Goal: Transaction & Acquisition: Book appointment/travel/reservation

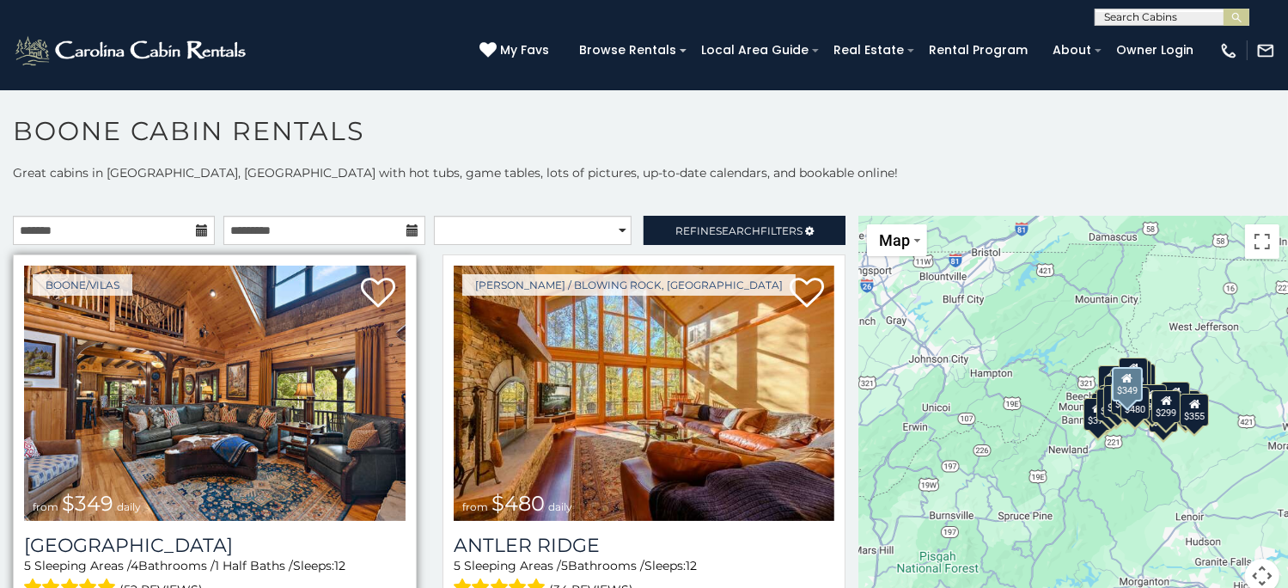
click at [202, 367] on img at bounding box center [215, 393] width 382 height 255
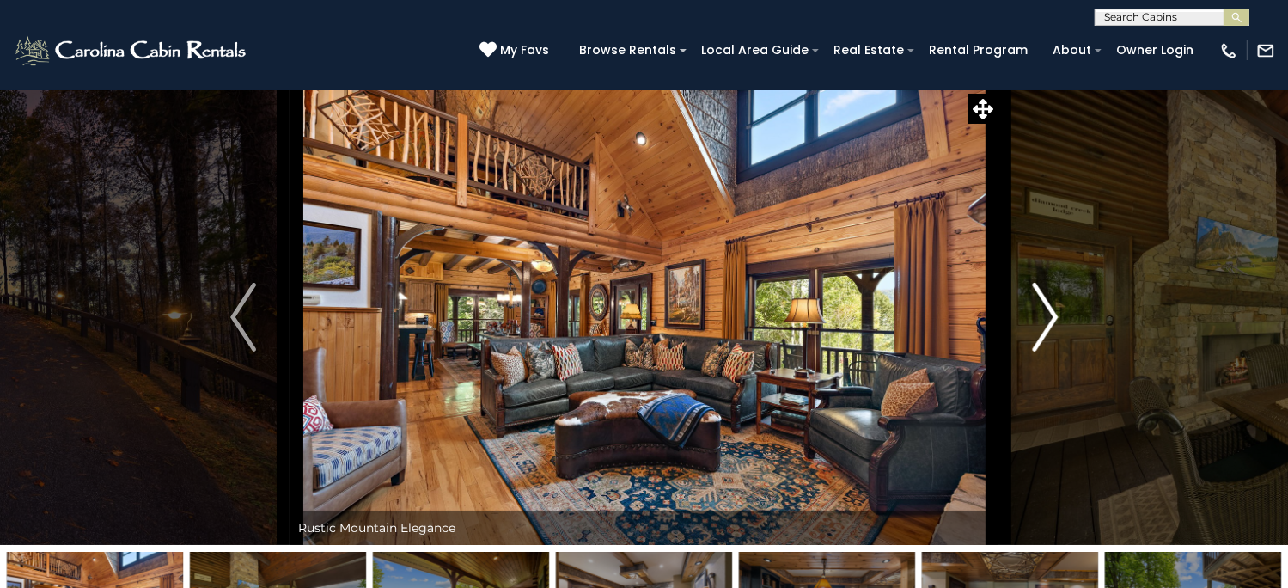
click at [1048, 351] on img "Next" at bounding box center [1045, 317] width 26 height 69
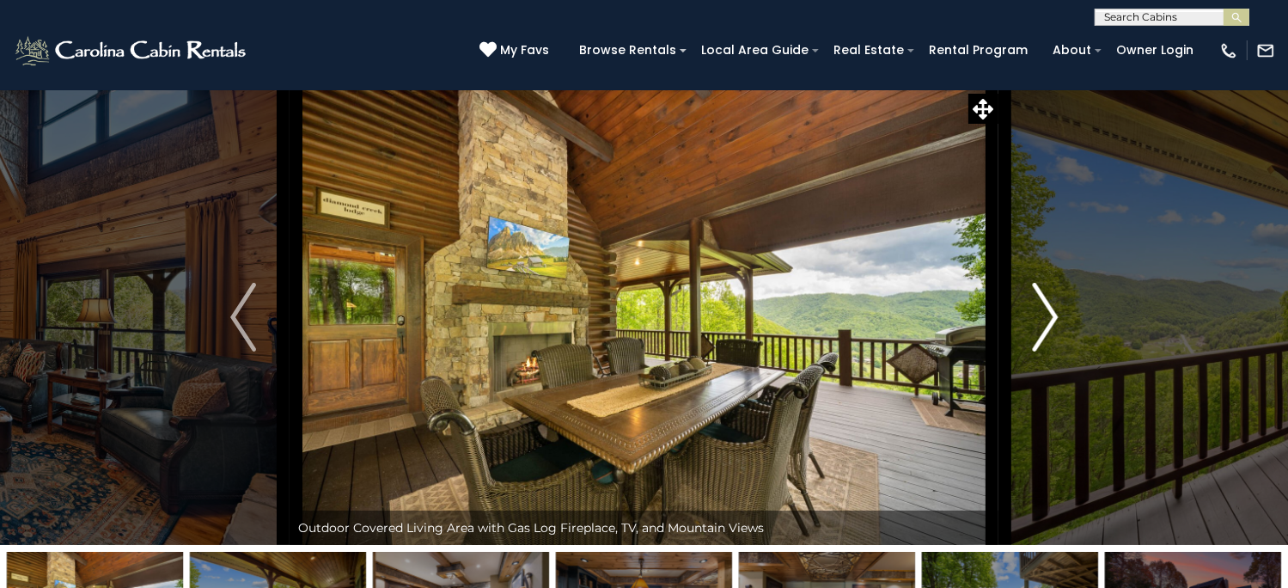
click at [1048, 351] on img "Next" at bounding box center [1045, 317] width 26 height 69
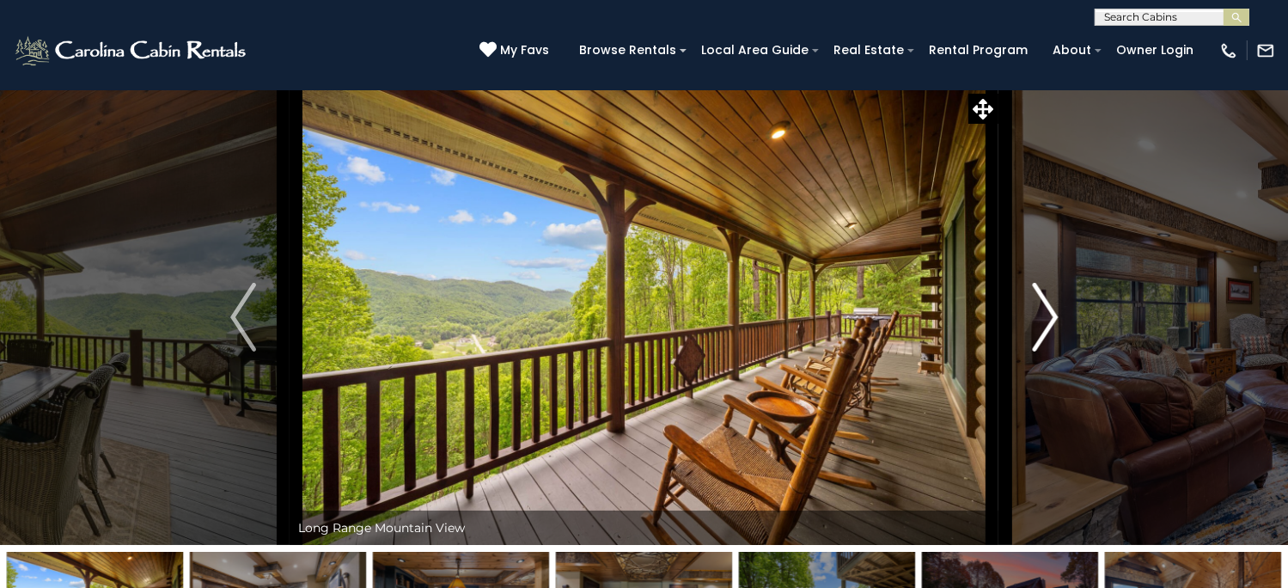
click at [1048, 351] on img "Next" at bounding box center [1045, 317] width 26 height 69
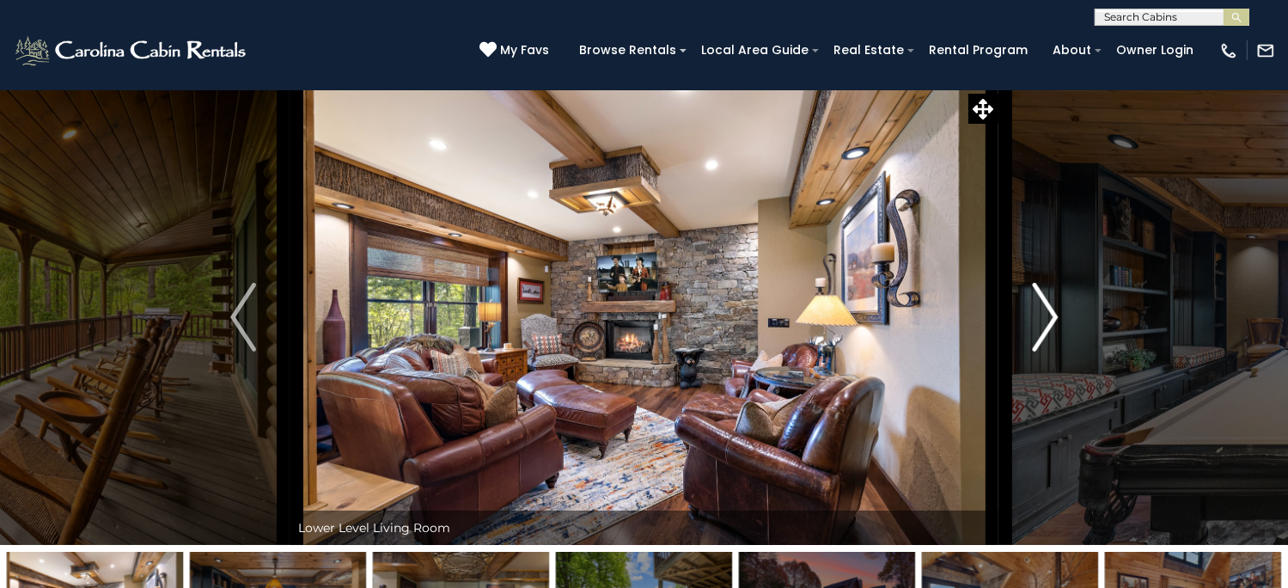
click at [1048, 351] on img "Next" at bounding box center [1045, 317] width 26 height 69
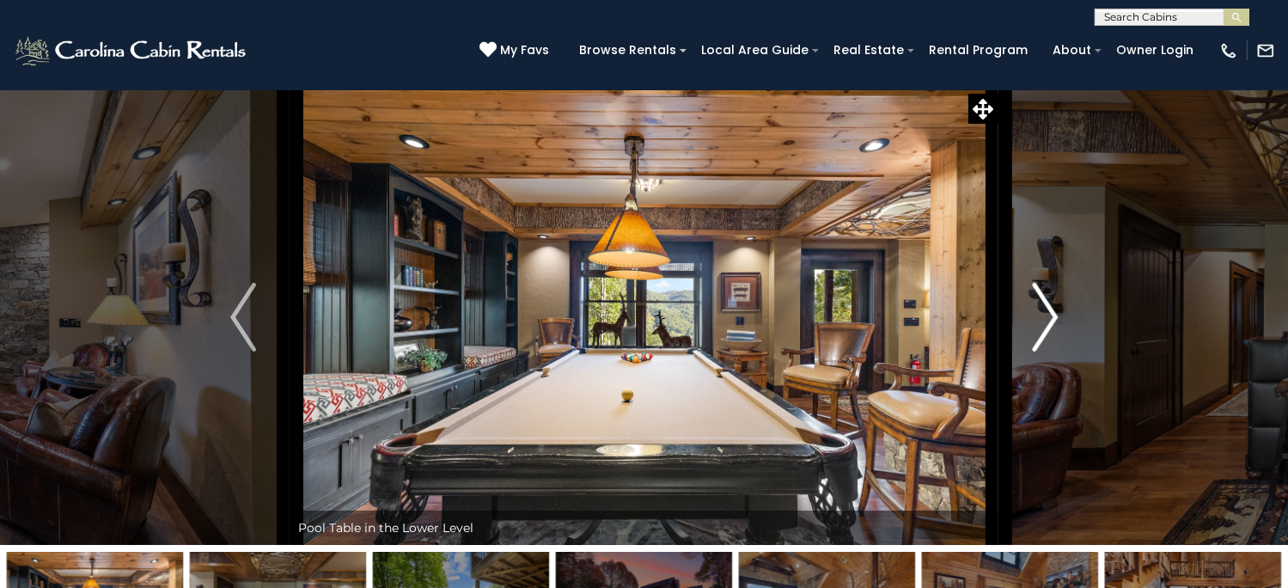
click at [1048, 351] on img "Next" at bounding box center [1045, 317] width 26 height 69
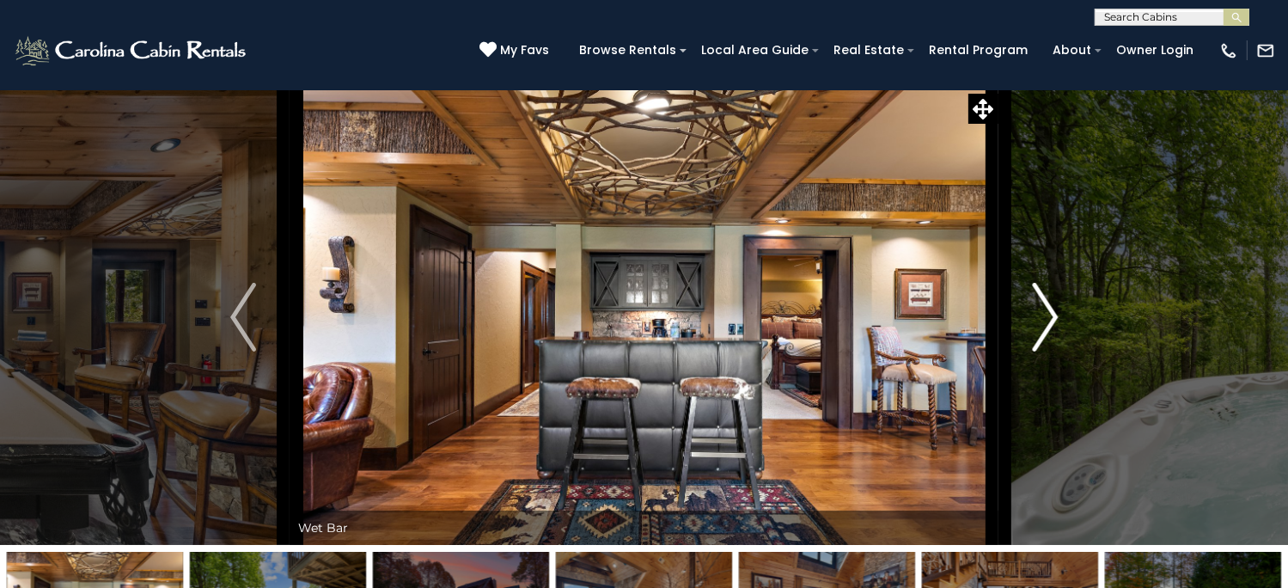
click at [1048, 351] on img "Next" at bounding box center [1045, 317] width 26 height 69
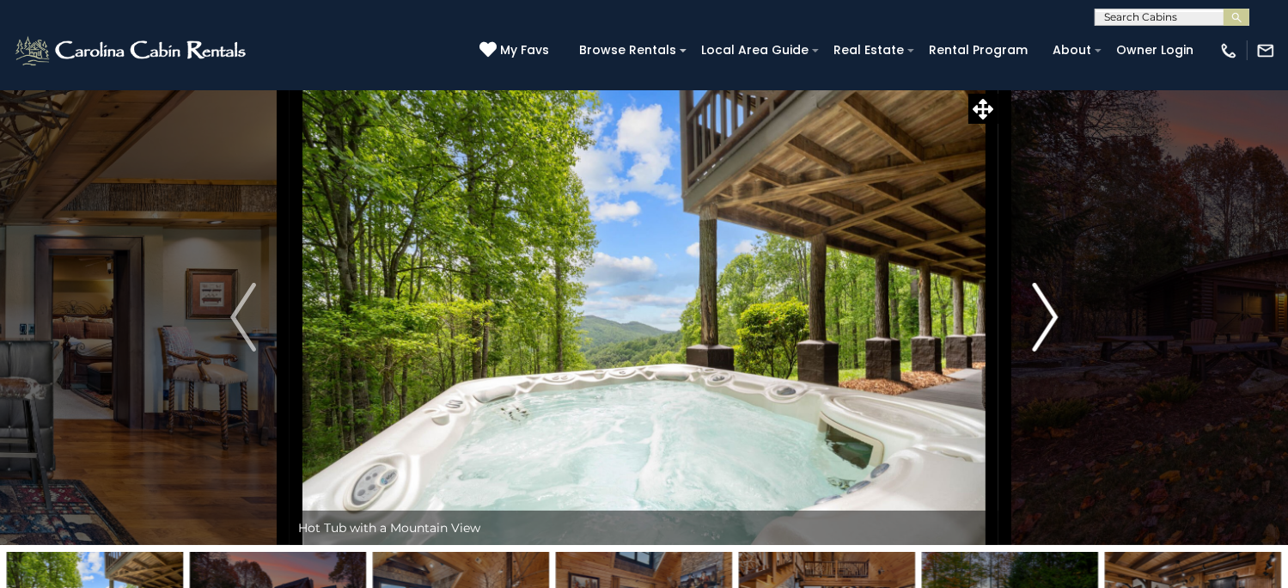
click at [1048, 351] on img "Next" at bounding box center [1045, 317] width 26 height 69
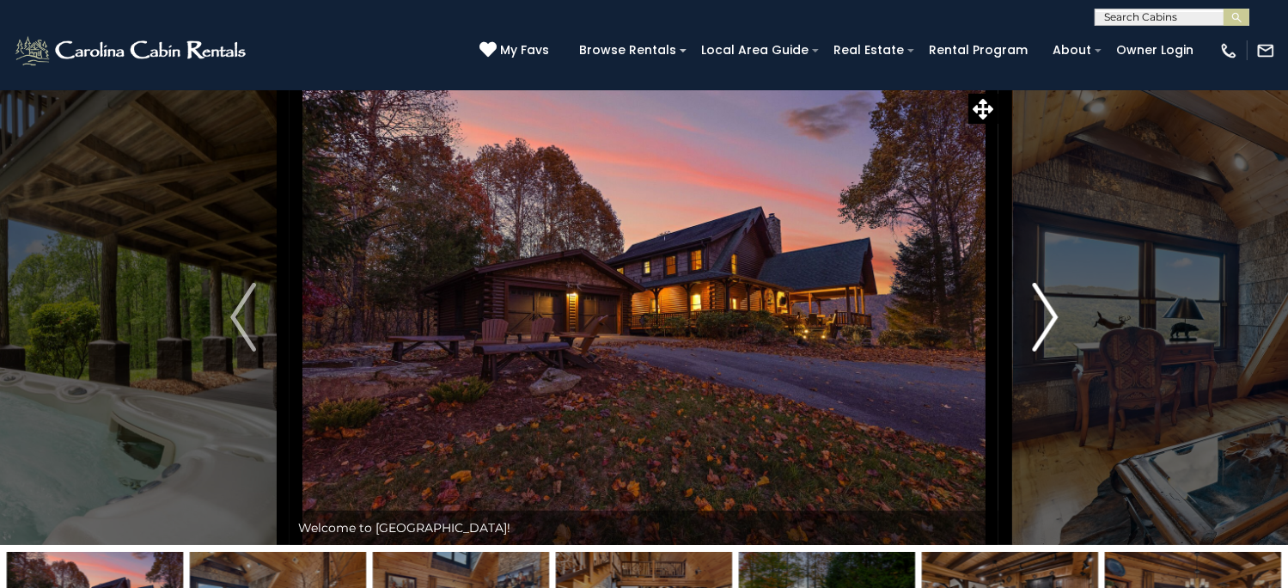
click at [1048, 351] on img "Next" at bounding box center [1045, 317] width 26 height 69
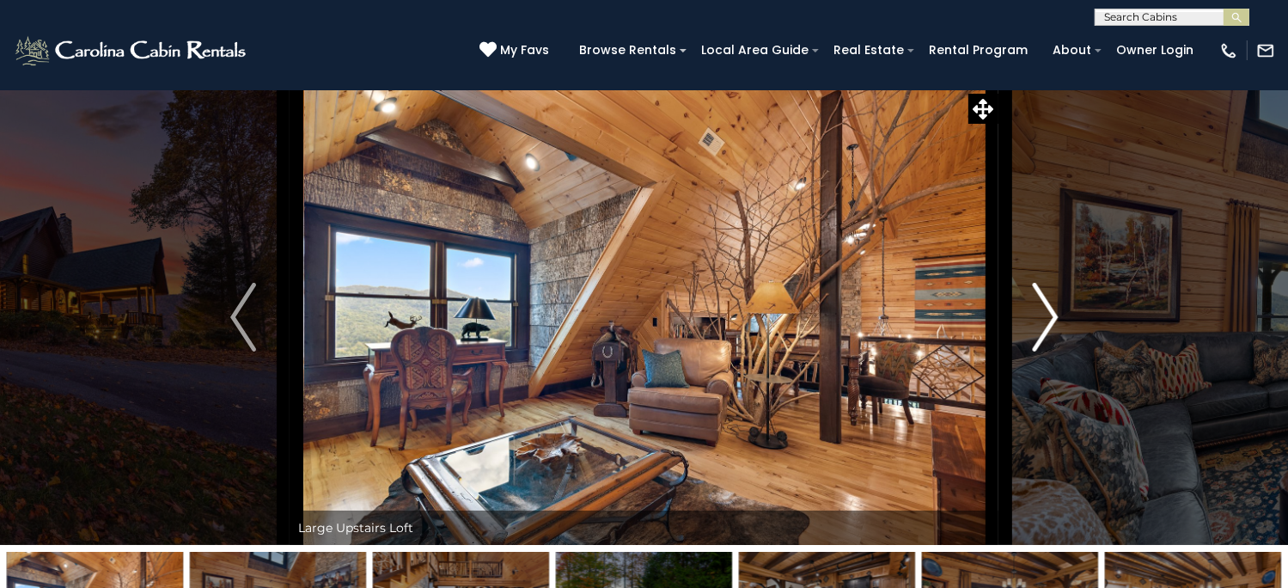
click at [1048, 351] on img "Next" at bounding box center [1045, 317] width 26 height 69
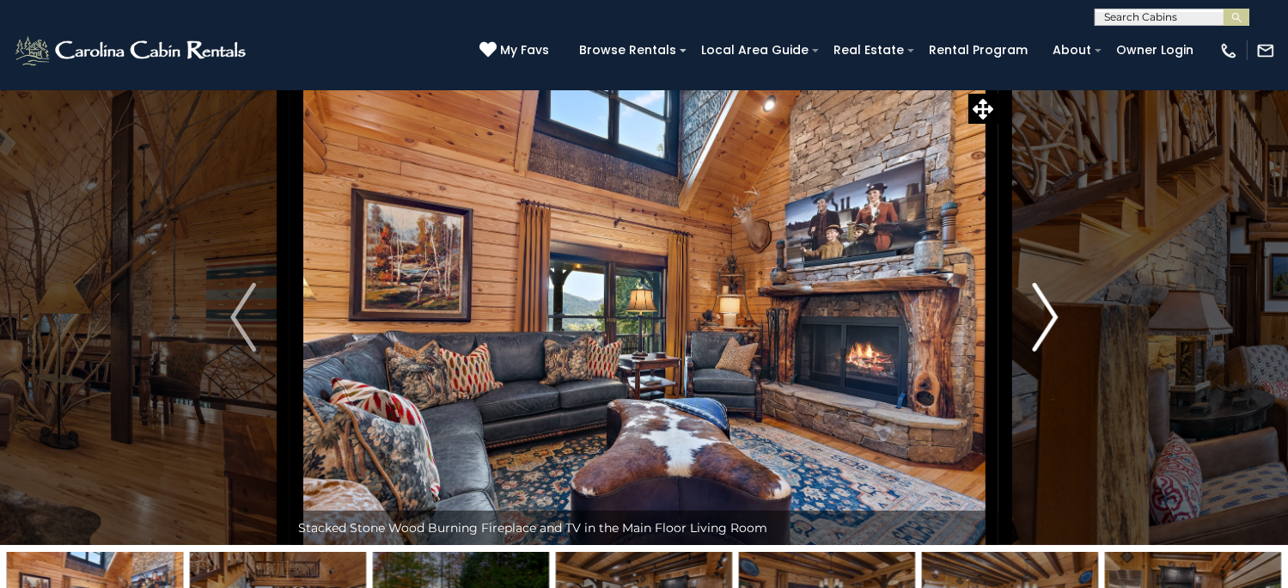
click at [1048, 351] on img "Next" at bounding box center [1045, 317] width 26 height 69
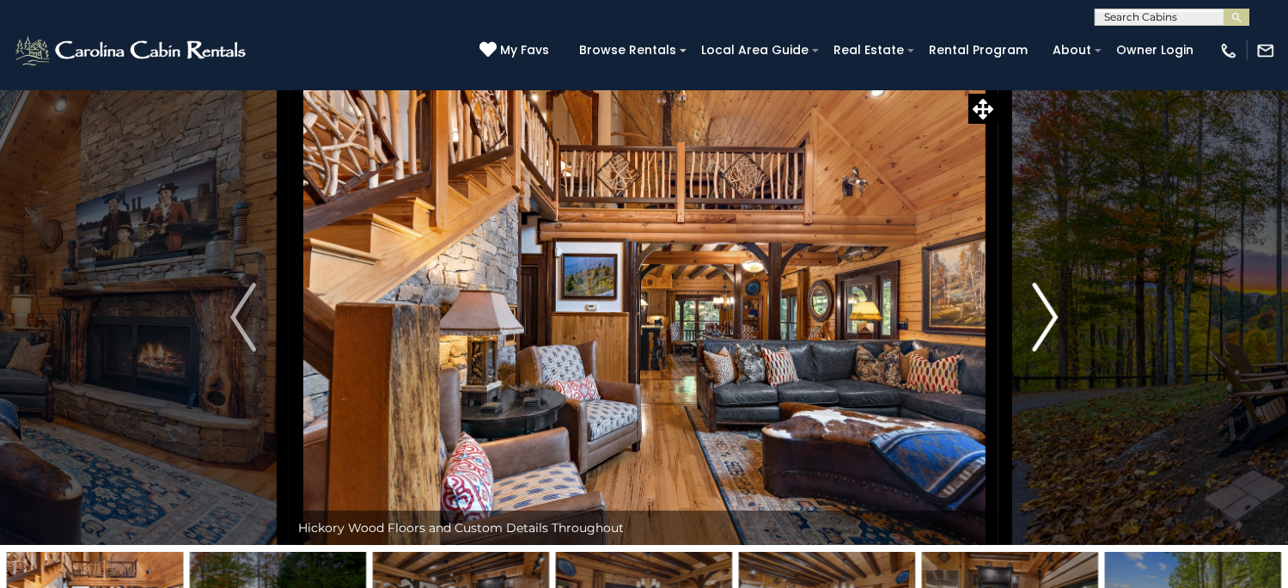
click at [1048, 351] on img "Next" at bounding box center [1045, 317] width 26 height 69
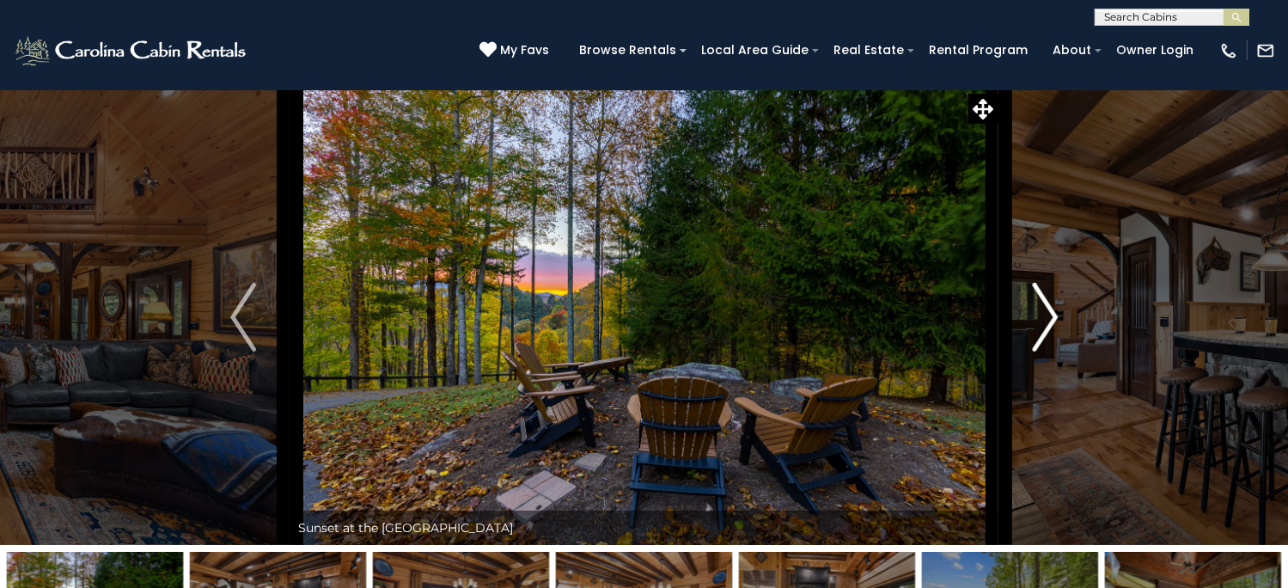
click at [1048, 351] on img "Next" at bounding box center [1045, 317] width 26 height 69
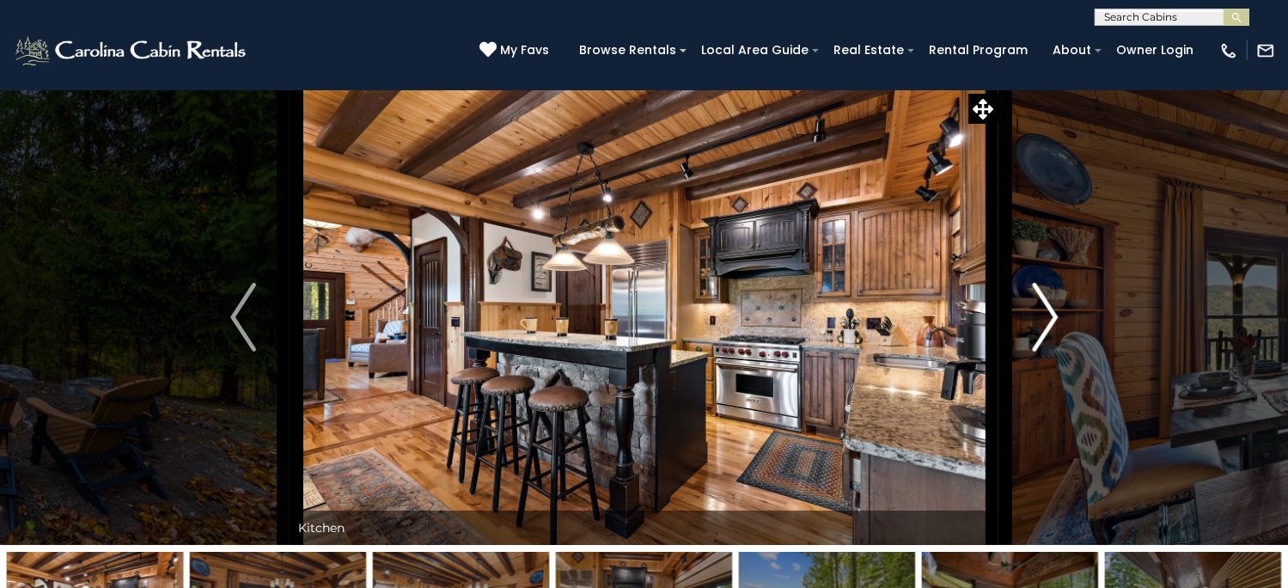
click at [1048, 351] on img "Next" at bounding box center [1045, 317] width 26 height 69
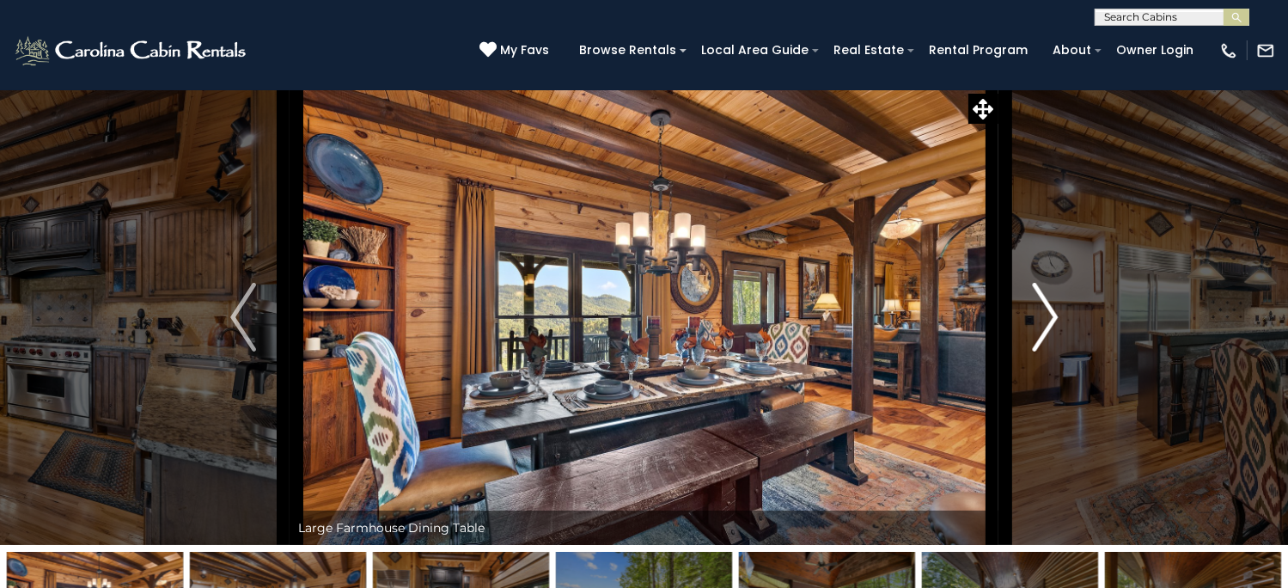
click at [1048, 351] on img "Next" at bounding box center [1045, 317] width 26 height 69
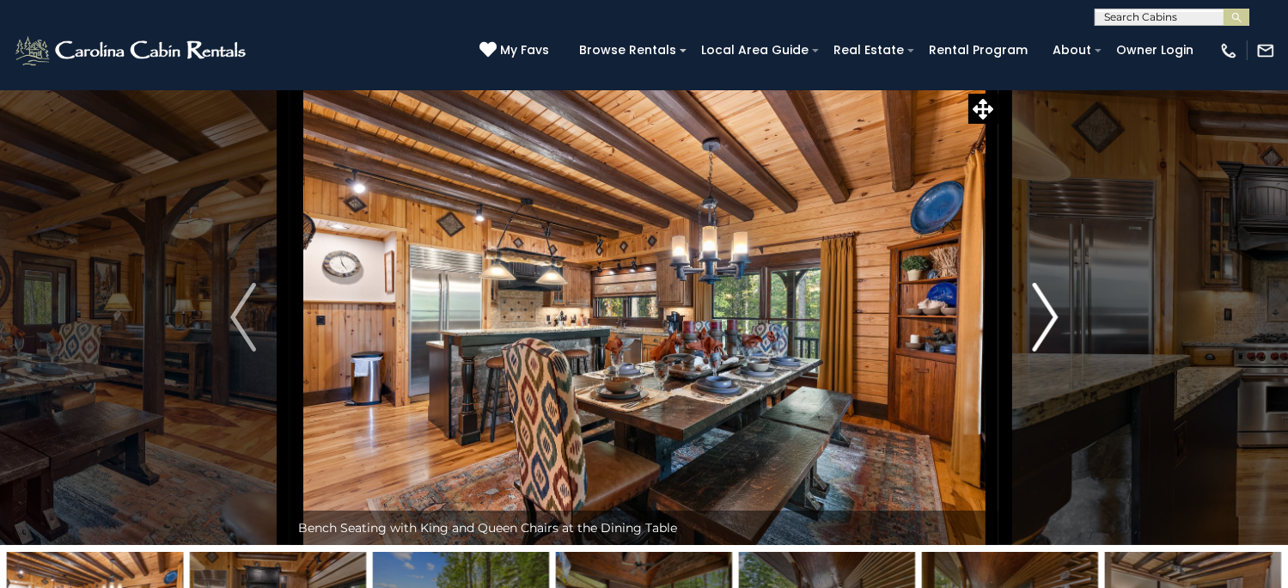
click at [1048, 351] on img "Next" at bounding box center [1045, 317] width 26 height 69
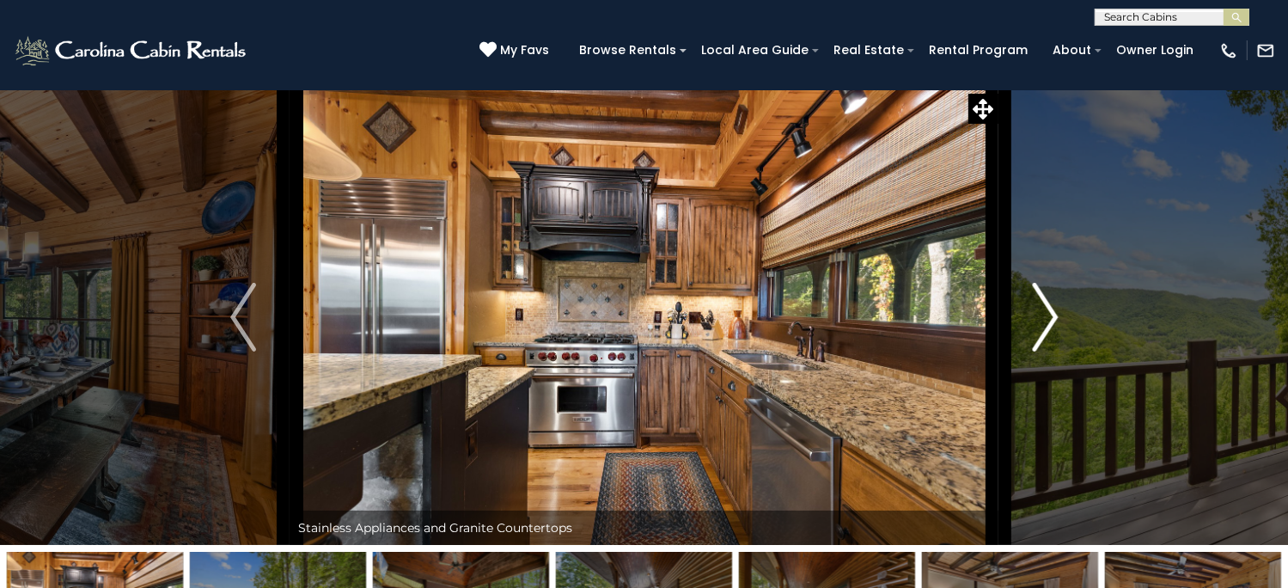
click at [1048, 351] on img "Next" at bounding box center [1045, 317] width 26 height 69
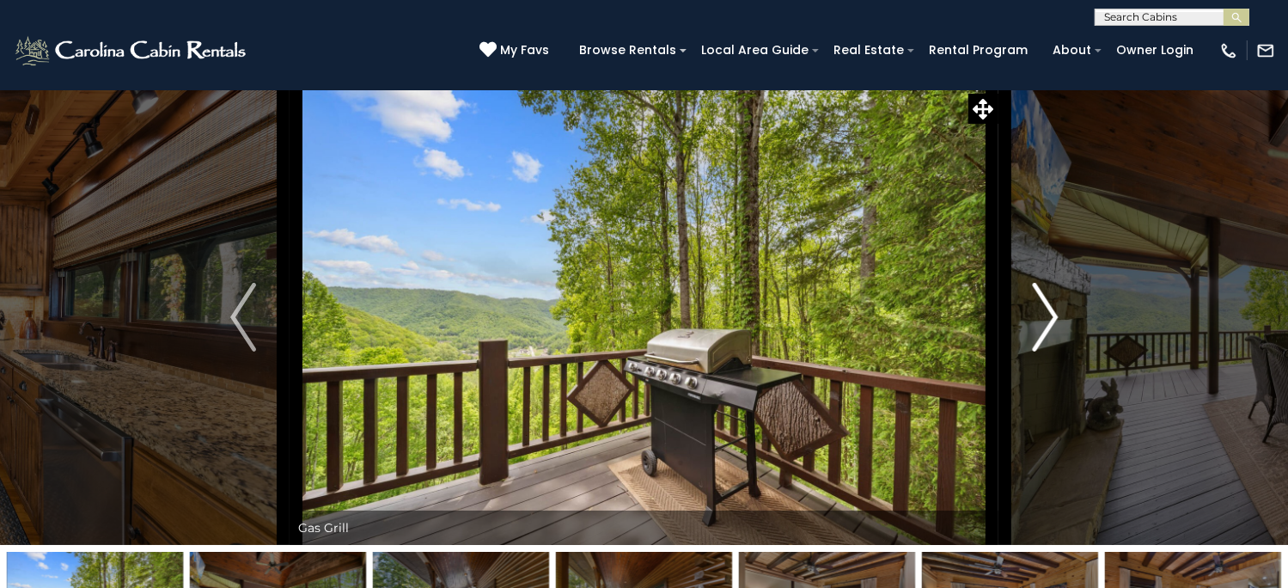
click at [1048, 351] on img "Next" at bounding box center [1045, 317] width 26 height 69
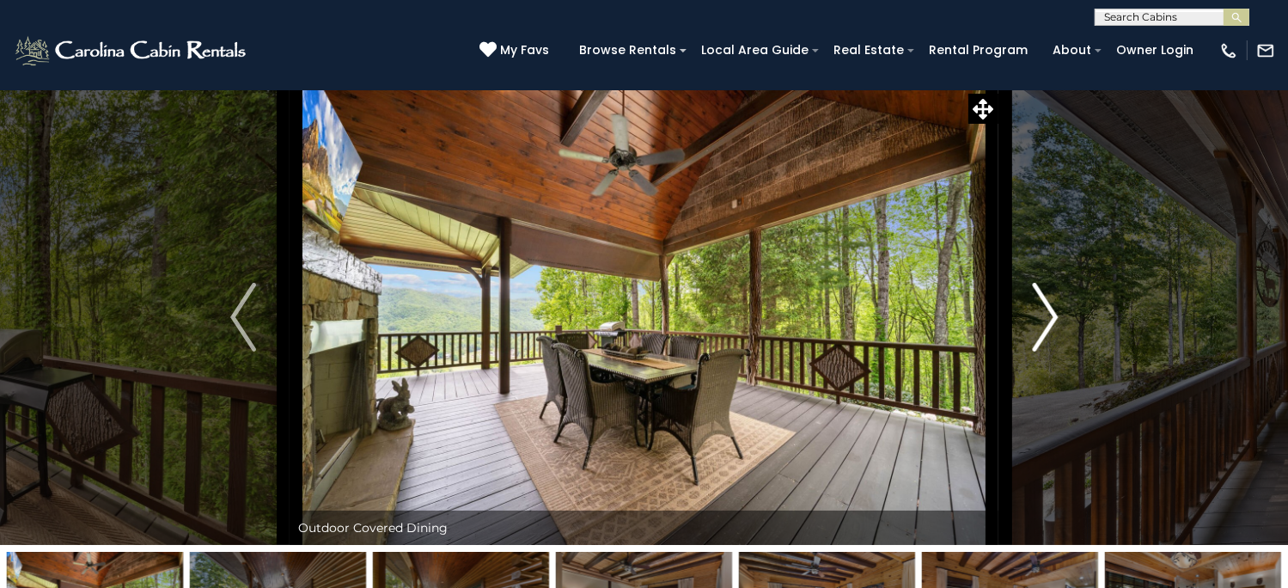
click at [1048, 351] on img "Next" at bounding box center [1045, 317] width 26 height 69
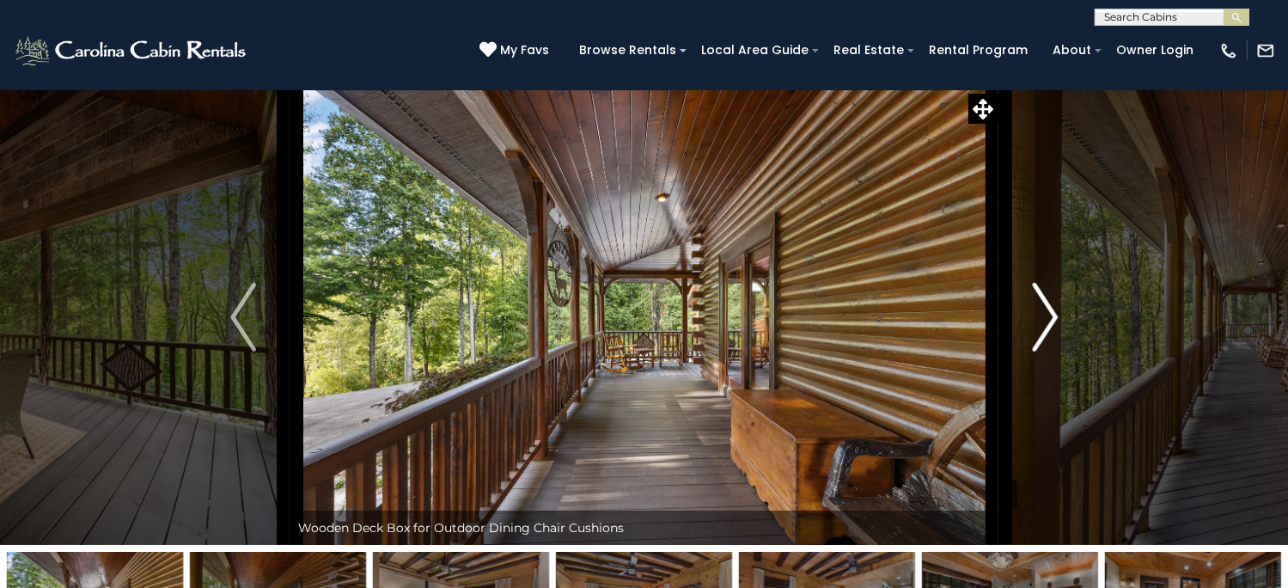
click at [1048, 351] on img "Next" at bounding box center [1045, 317] width 26 height 69
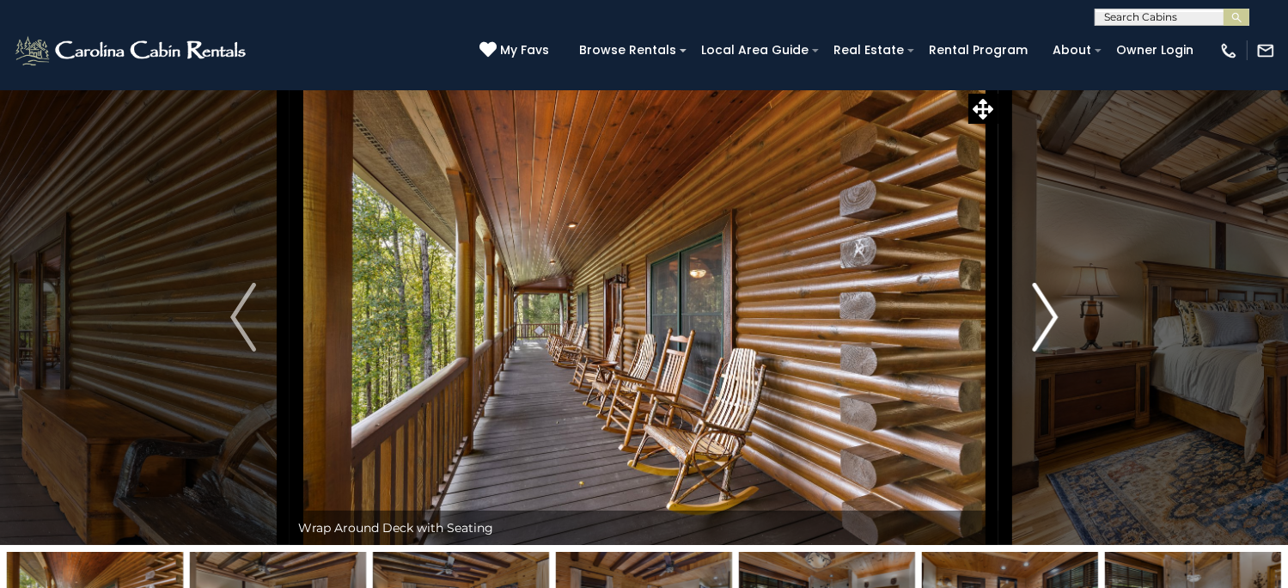
click at [1048, 351] on img "Next" at bounding box center [1045, 317] width 26 height 69
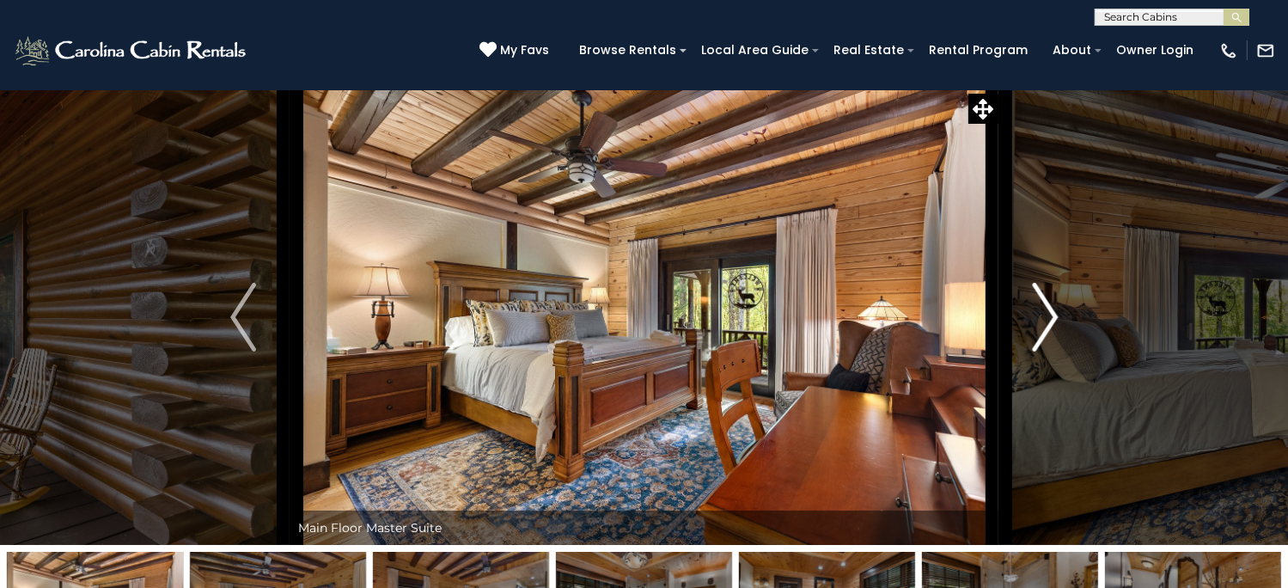
click at [1048, 351] on img "Next" at bounding box center [1045, 317] width 26 height 69
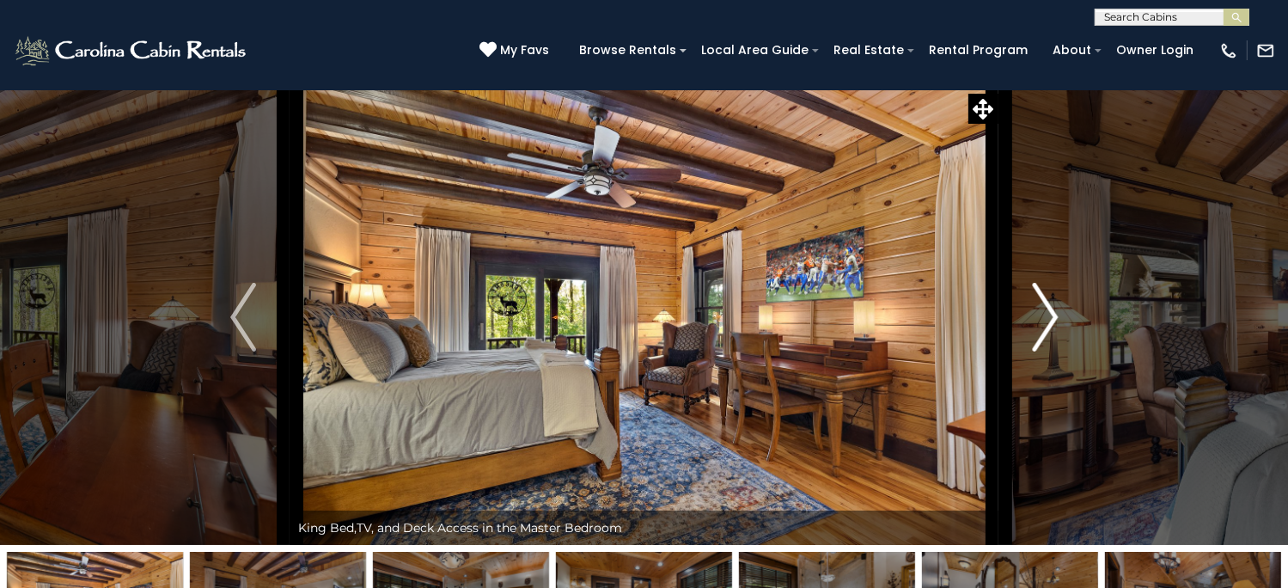
click at [1048, 351] on img "Next" at bounding box center [1045, 317] width 26 height 69
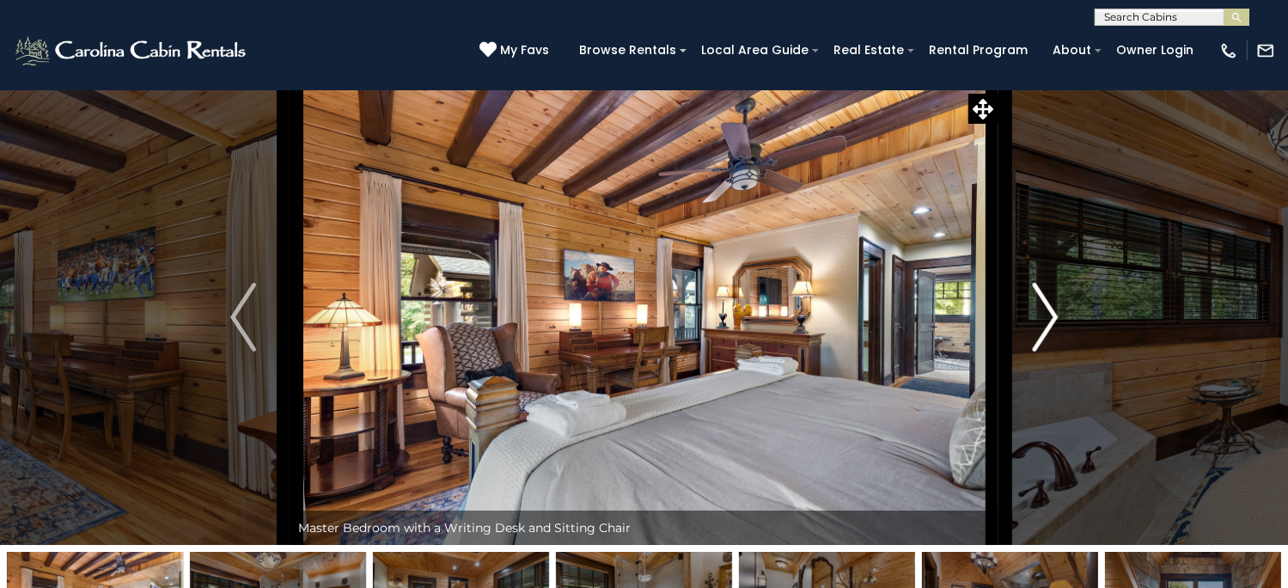
click at [1048, 351] on img "Next" at bounding box center [1045, 317] width 26 height 69
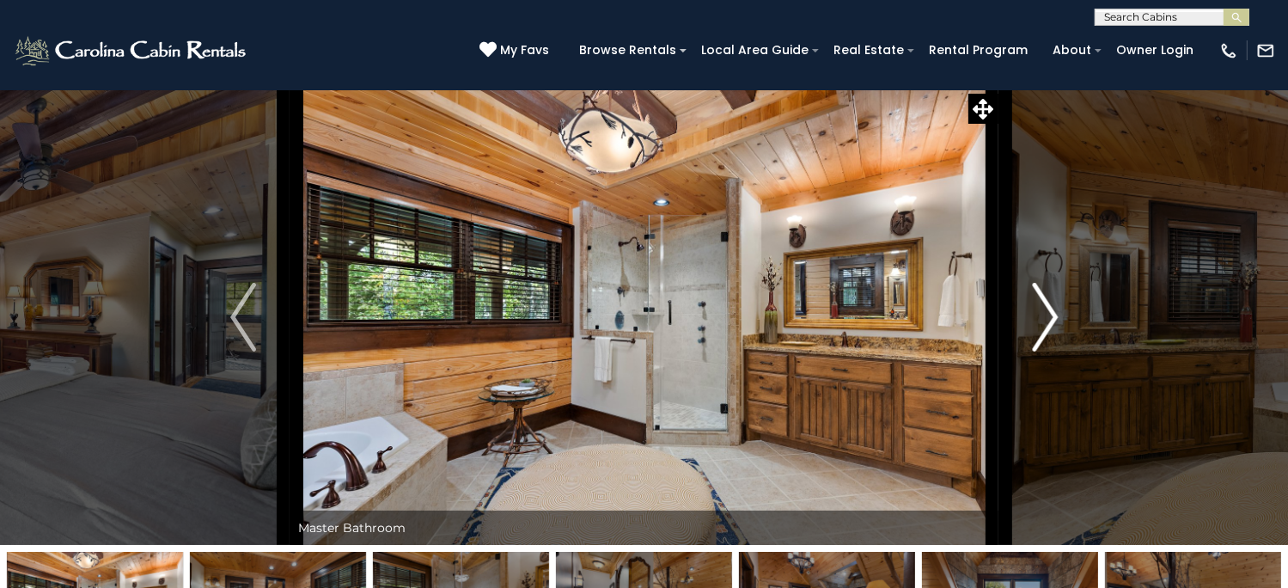
click at [1048, 351] on img "Next" at bounding box center [1045, 317] width 26 height 69
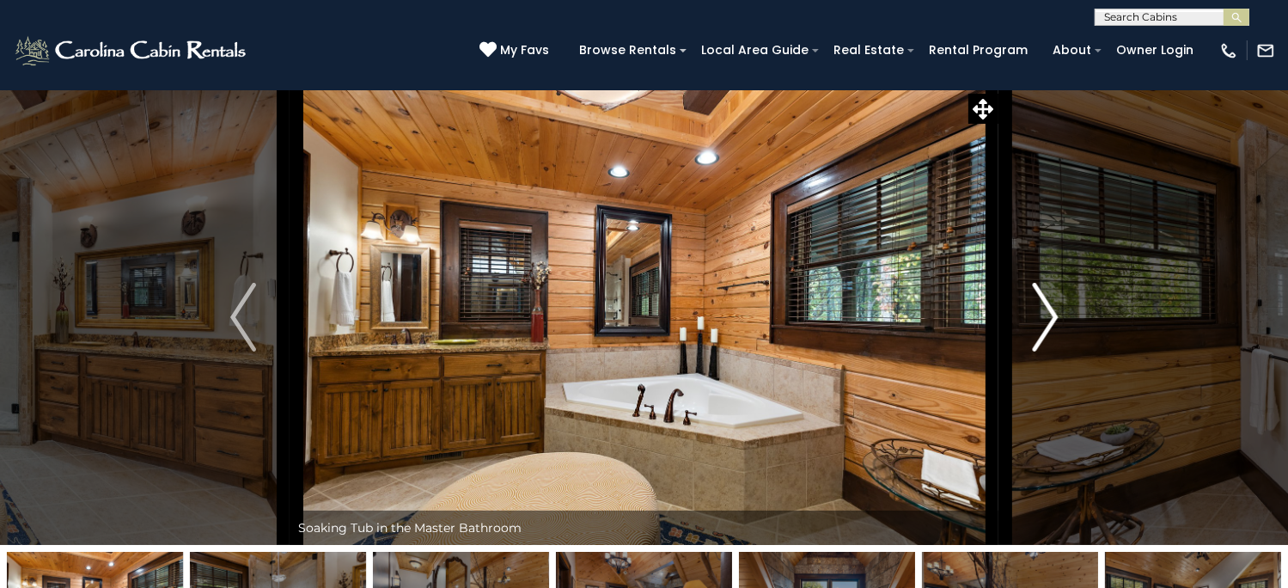
click at [1048, 351] on img "Next" at bounding box center [1045, 317] width 26 height 69
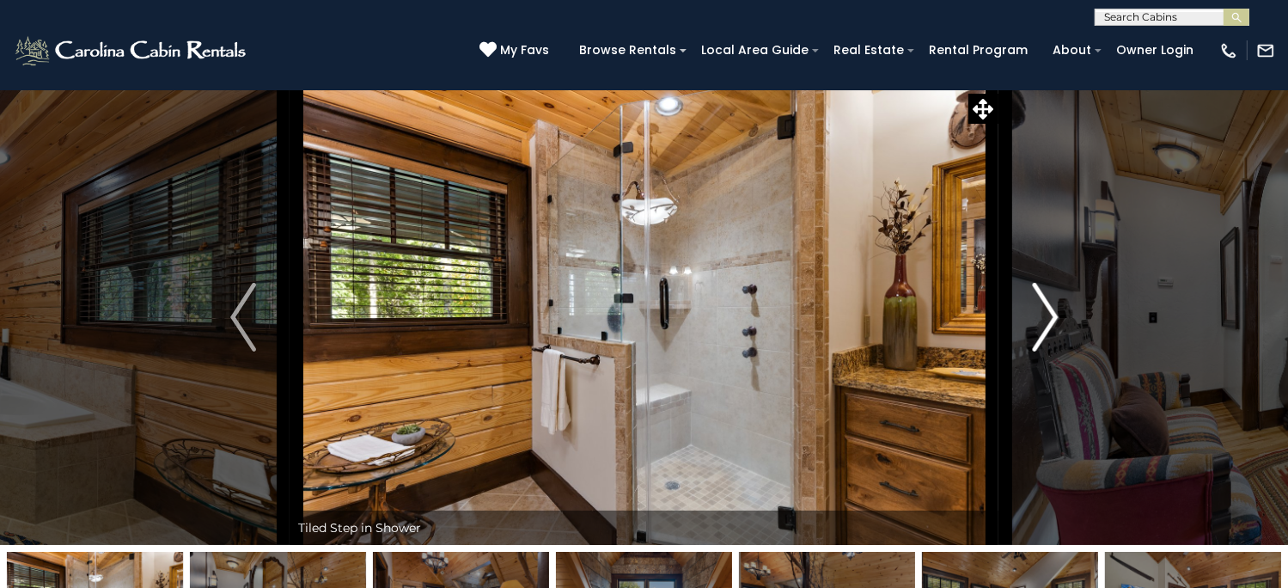
click at [1048, 351] on img "Next" at bounding box center [1045, 317] width 26 height 69
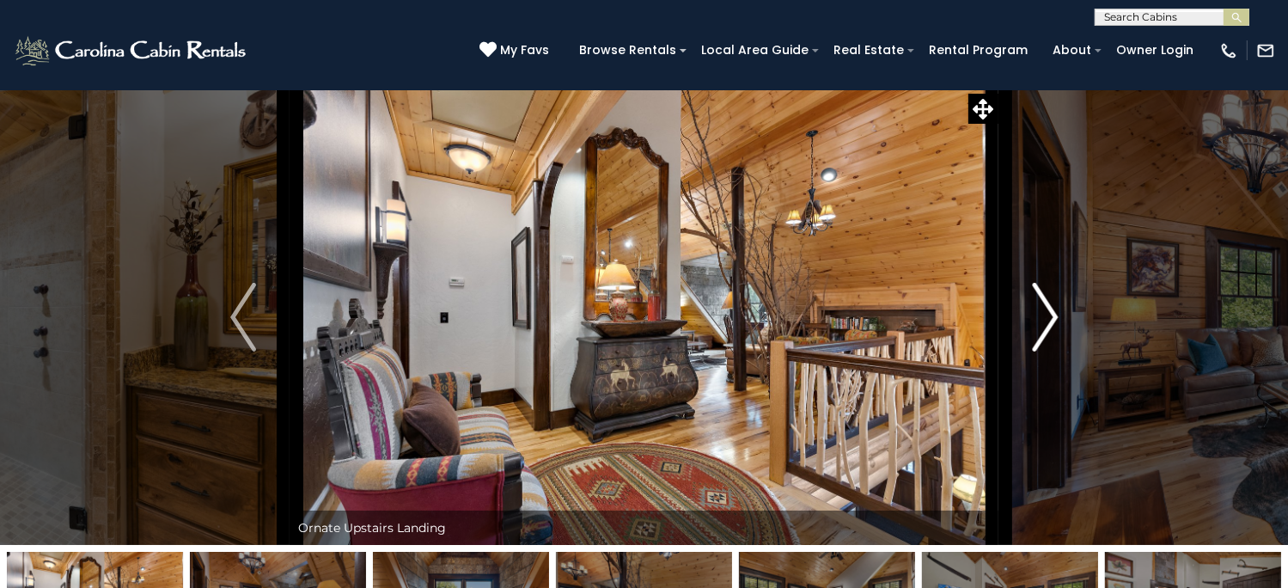
click at [1048, 351] on img "Next" at bounding box center [1045, 317] width 26 height 69
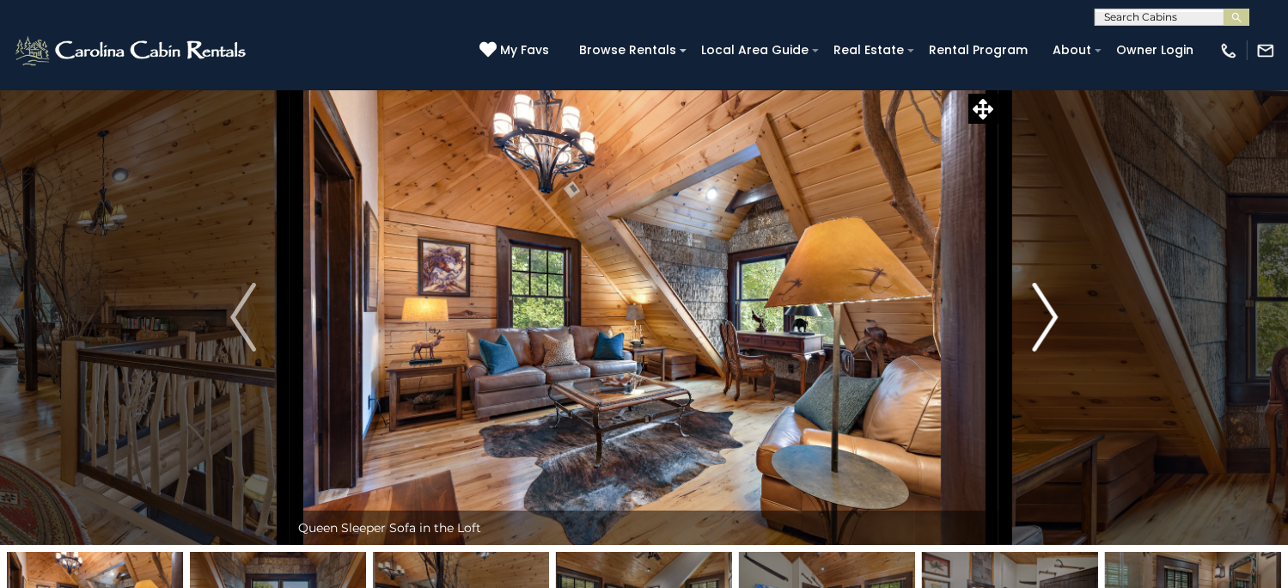
click at [1048, 351] on img "Next" at bounding box center [1045, 317] width 26 height 69
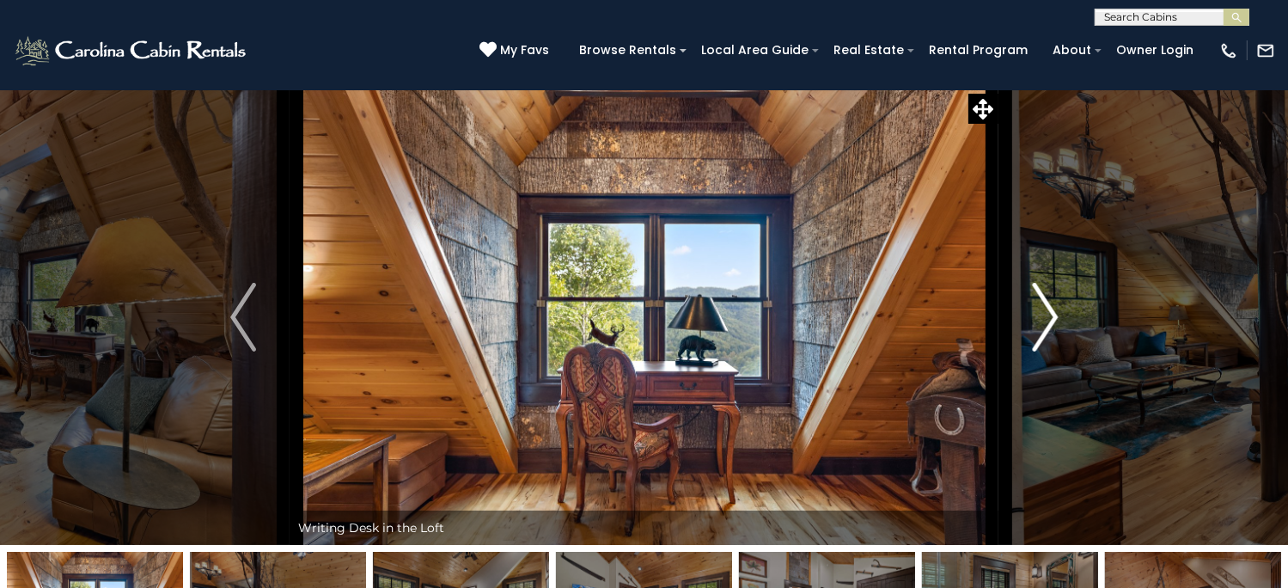
click at [1048, 351] on img "Next" at bounding box center [1045, 317] width 26 height 69
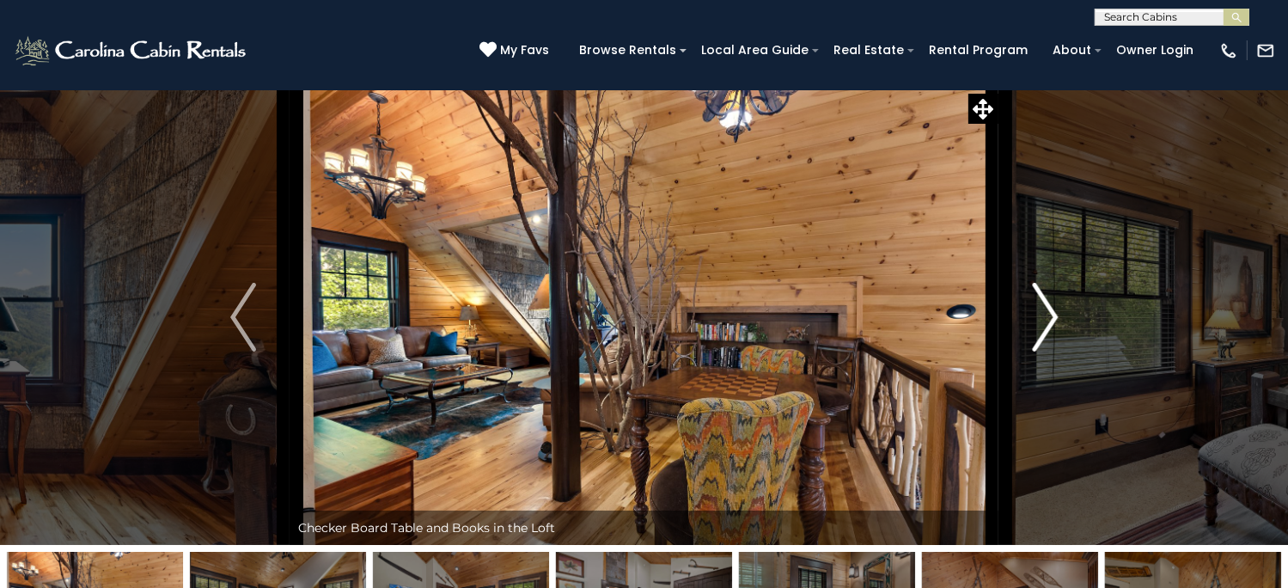
click at [1048, 351] on img "Next" at bounding box center [1045, 317] width 26 height 69
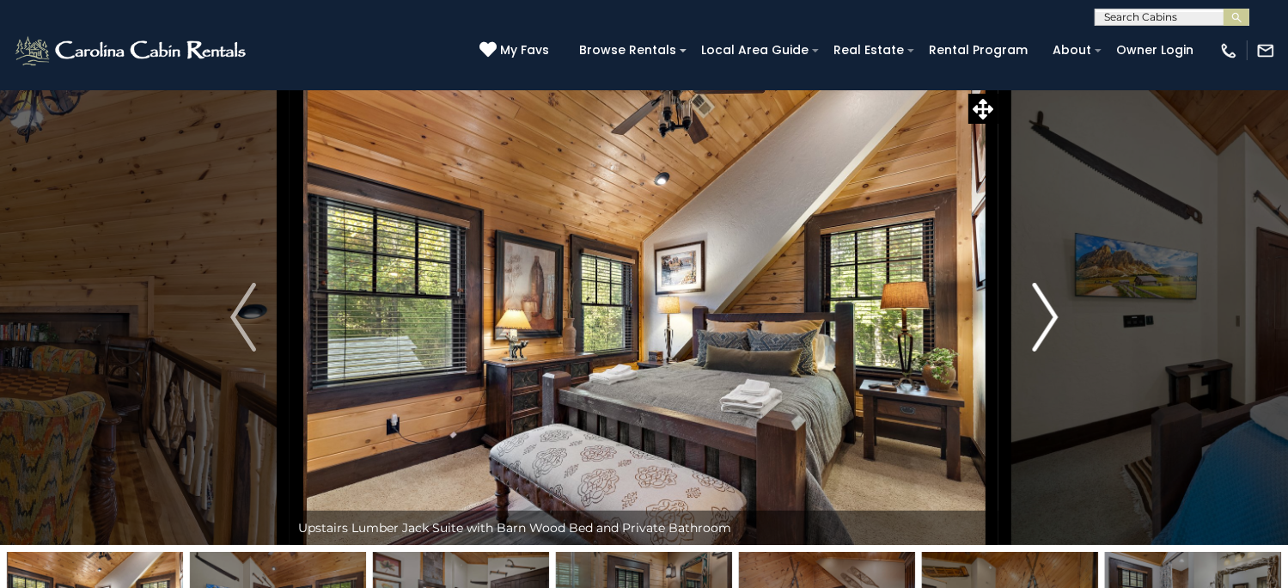
click at [1048, 351] on img "Next" at bounding box center [1045, 317] width 26 height 69
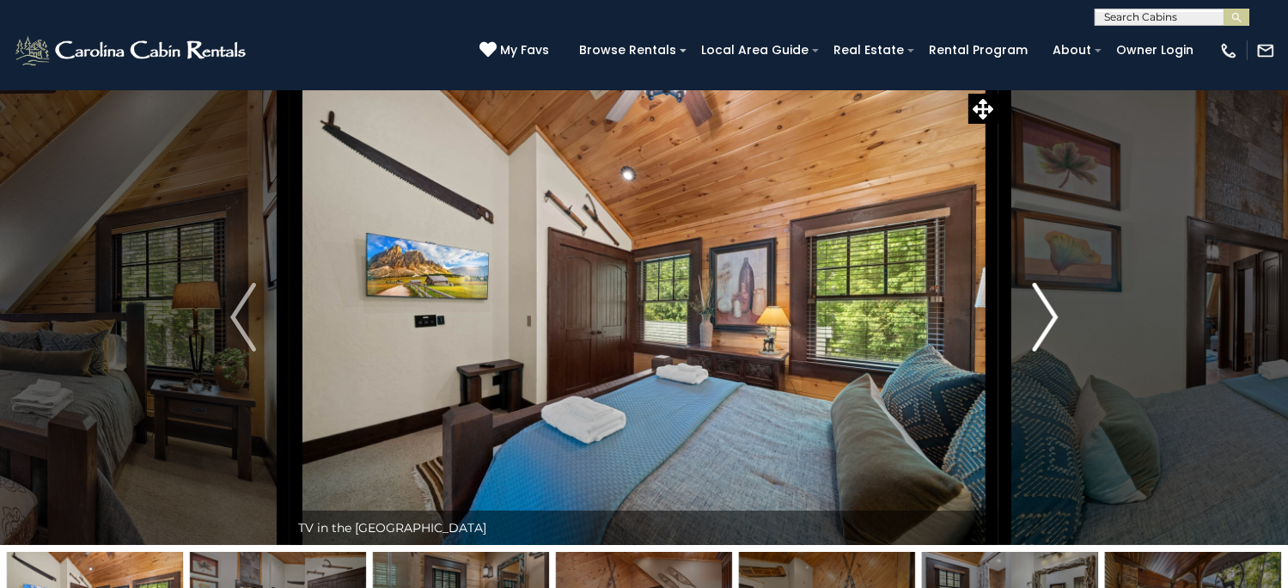
click at [1048, 351] on img "Next" at bounding box center [1045, 317] width 26 height 69
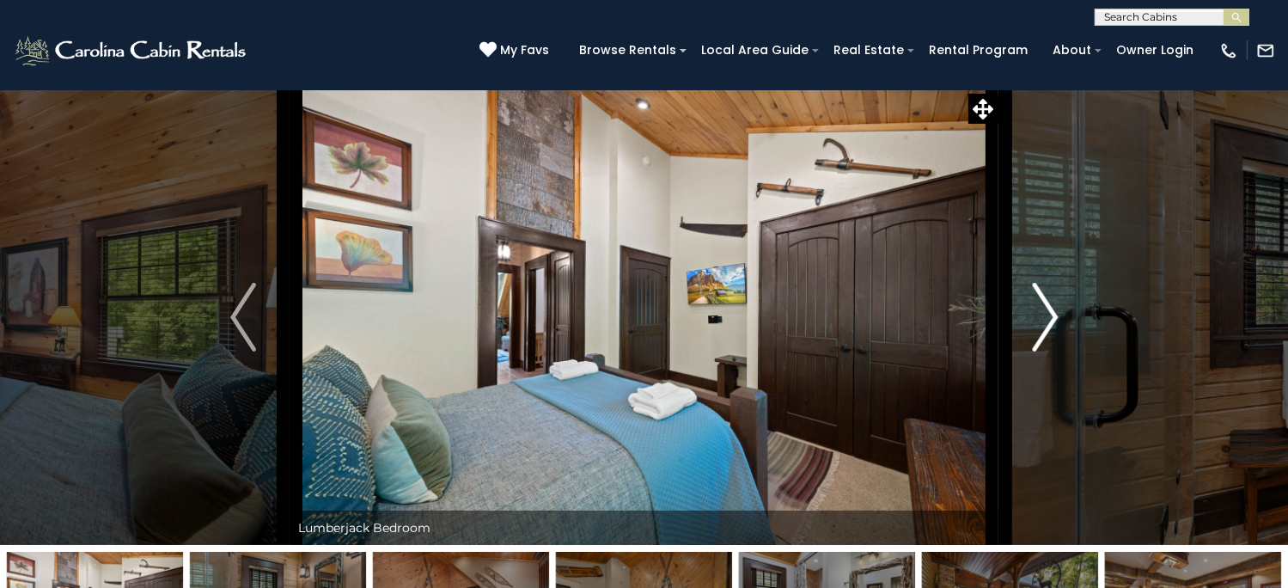
click at [1048, 351] on img "Next" at bounding box center [1045, 317] width 26 height 69
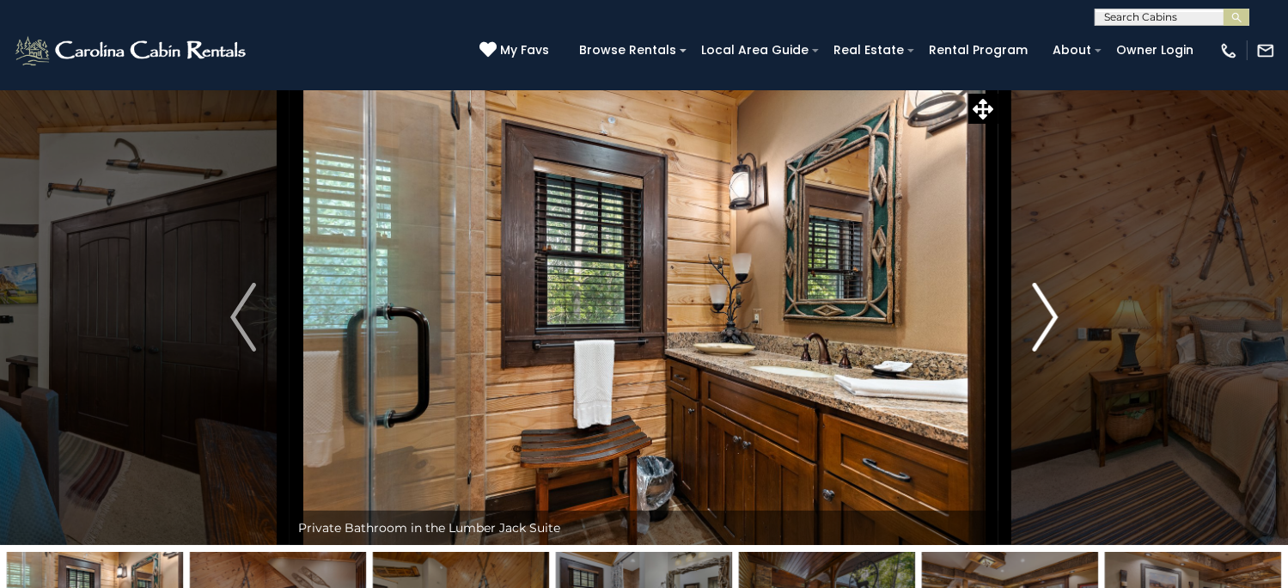
click at [1048, 351] on img "Next" at bounding box center [1045, 317] width 26 height 69
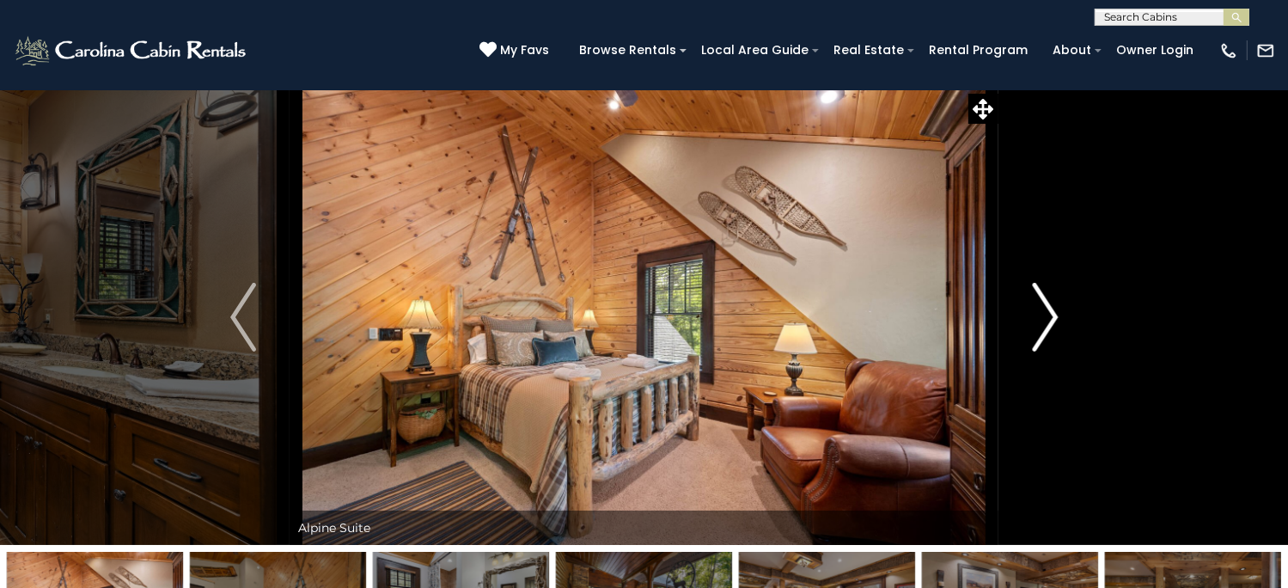
click at [1048, 351] on img "Next" at bounding box center [1045, 317] width 26 height 69
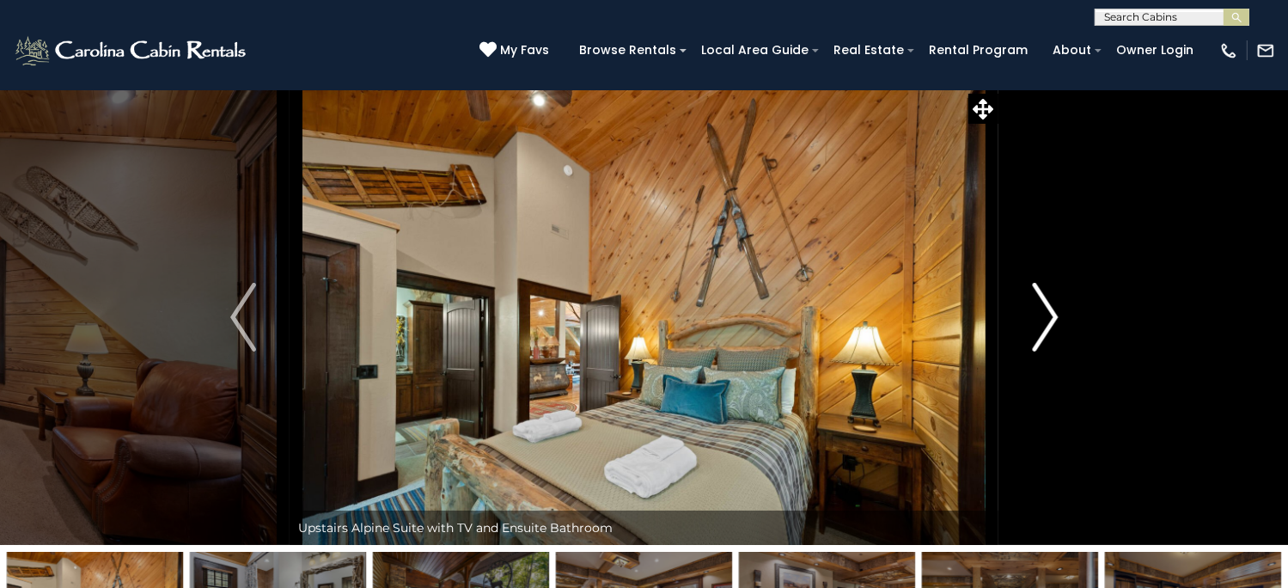
click at [1048, 351] on img "Next" at bounding box center [1045, 317] width 26 height 69
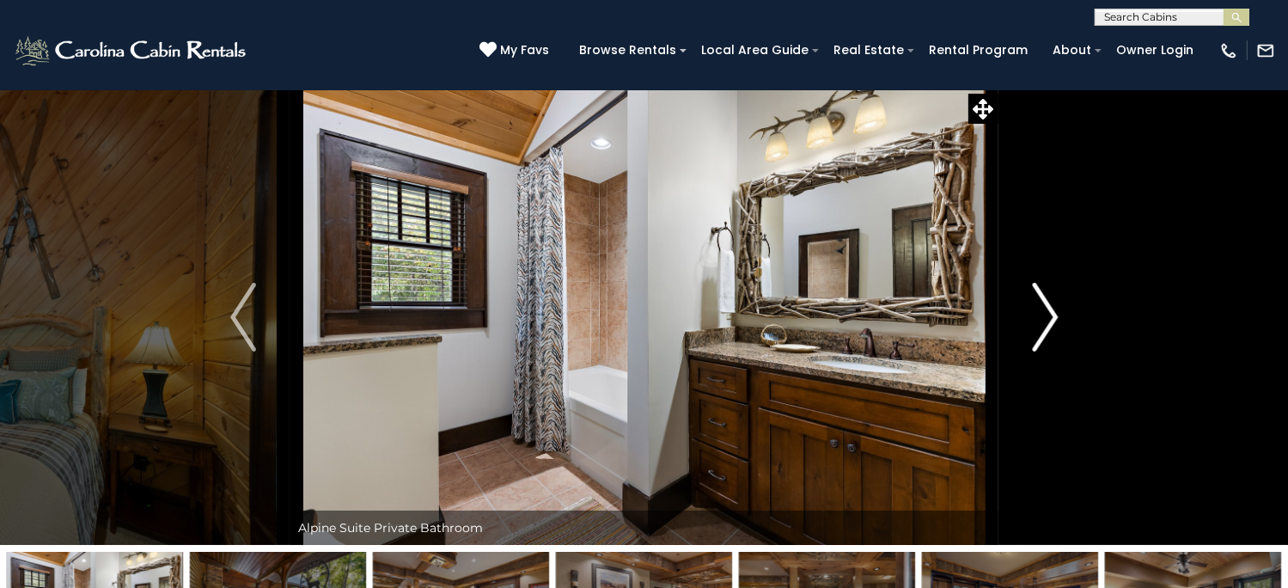
click at [1048, 351] on img "Next" at bounding box center [1045, 317] width 26 height 69
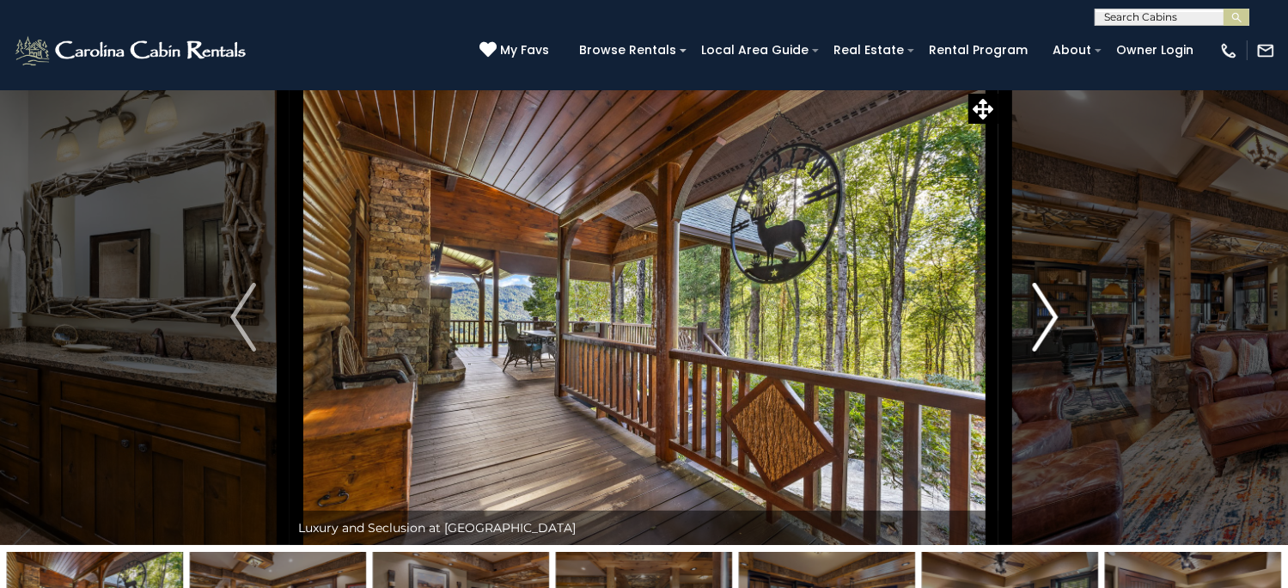
click at [1048, 351] on img "Next" at bounding box center [1045, 317] width 26 height 69
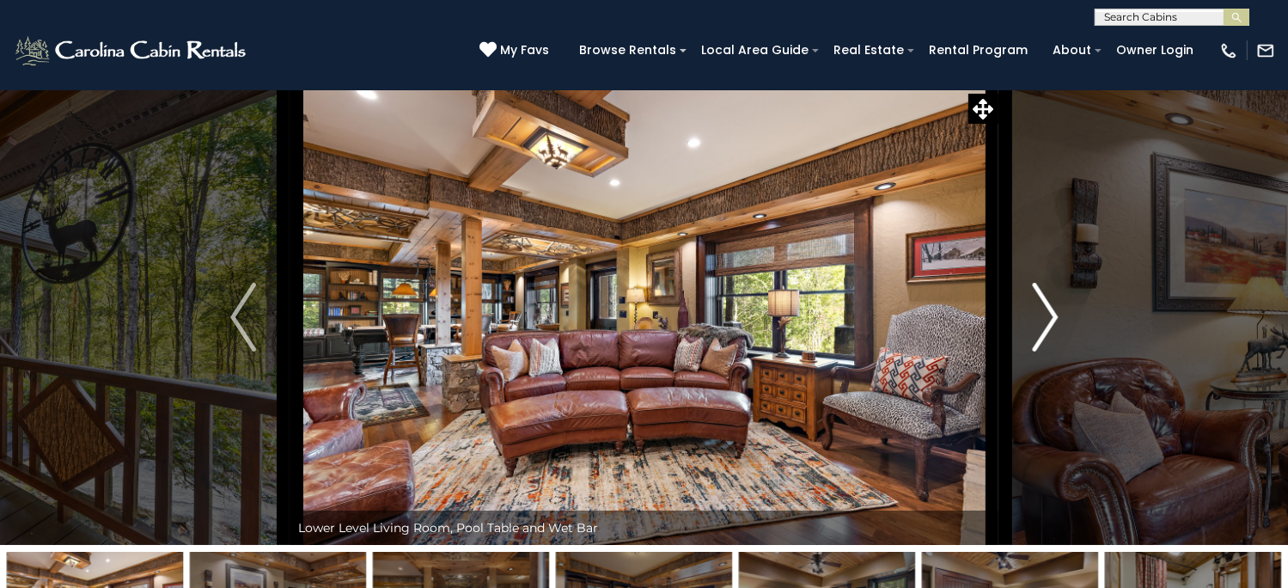
click at [1048, 351] on img "Next" at bounding box center [1045, 317] width 26 height 69
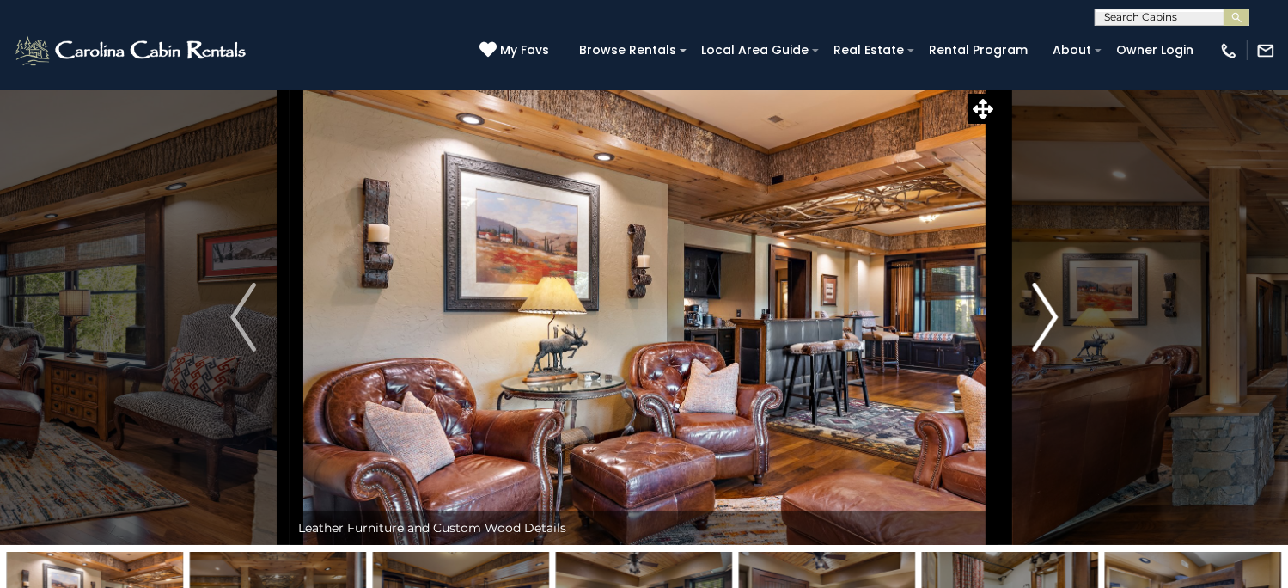
click at [1048, 351] on img "Next" at bounding box center [1045, 317] width 26 height 69
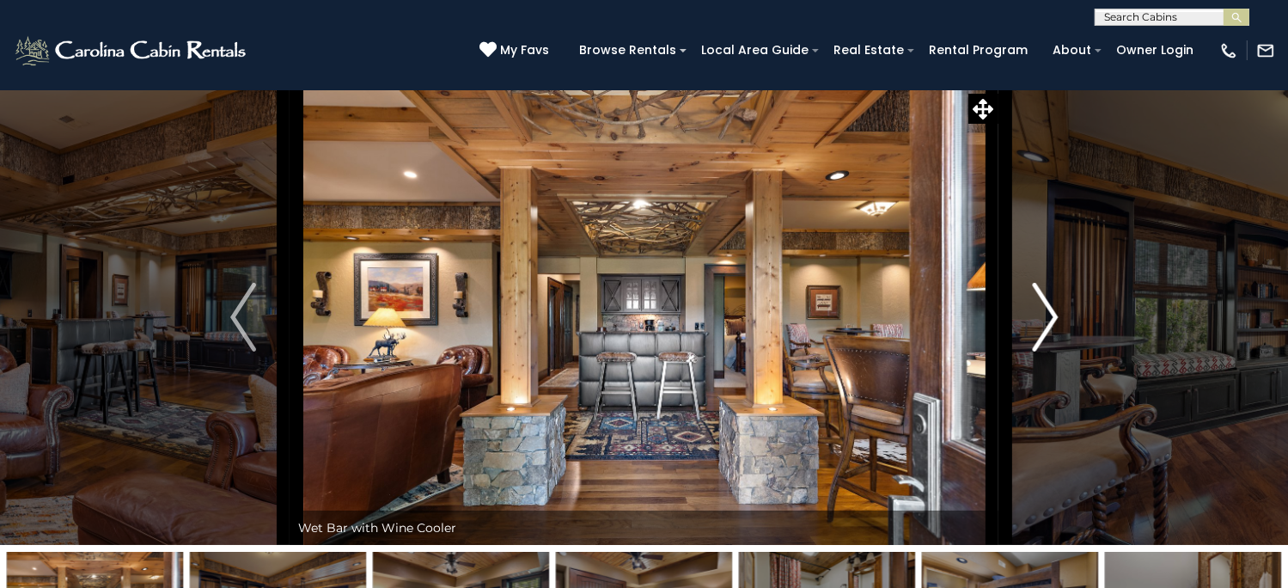
click at [1048, 351] on img "Next" at bounding box center [1045, 317] width 26 height 69
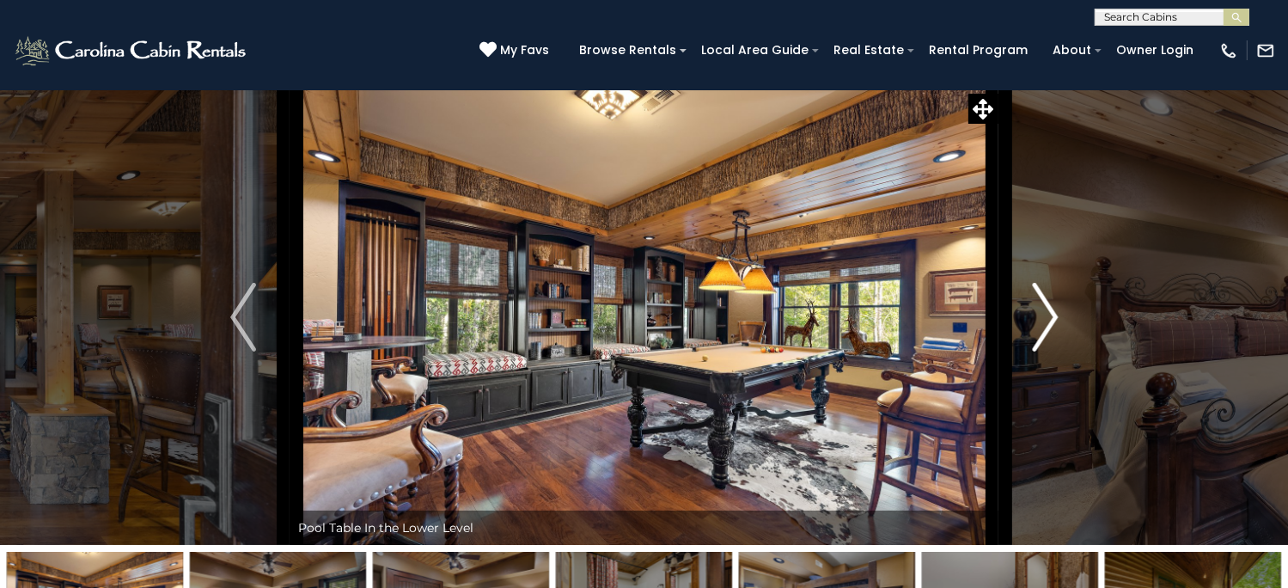
click at [1048, 351] on img "Next" at bounding box center [1045, 317] width 26 height 69
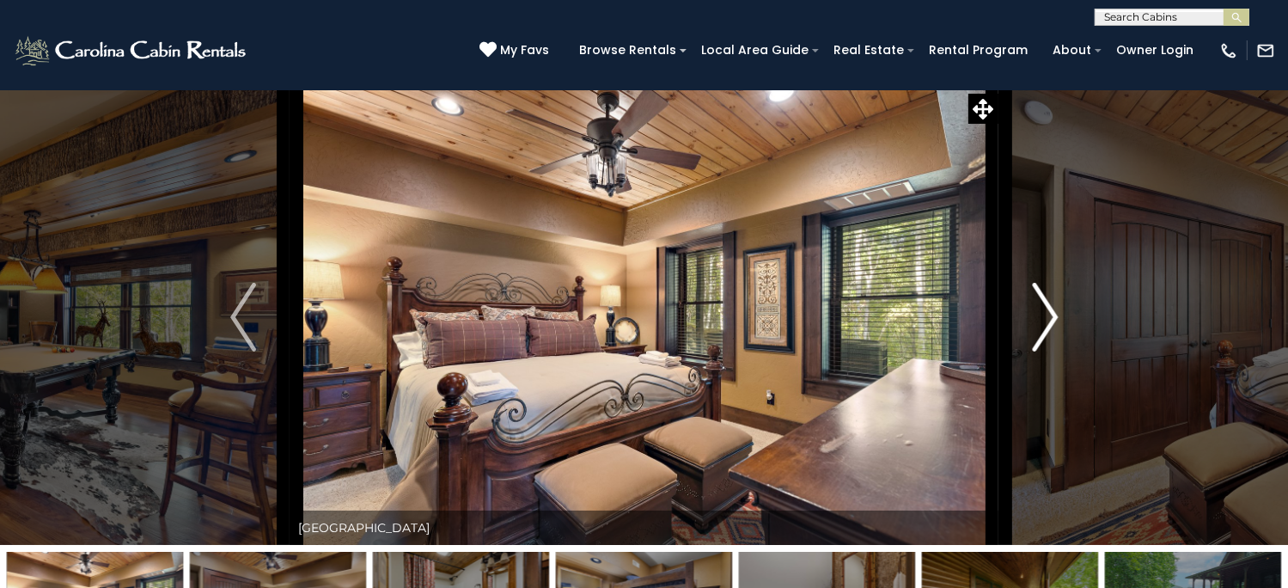
click at [1048, 351] on img "Next" at bounding box center [1045, 317] width 26 height 69
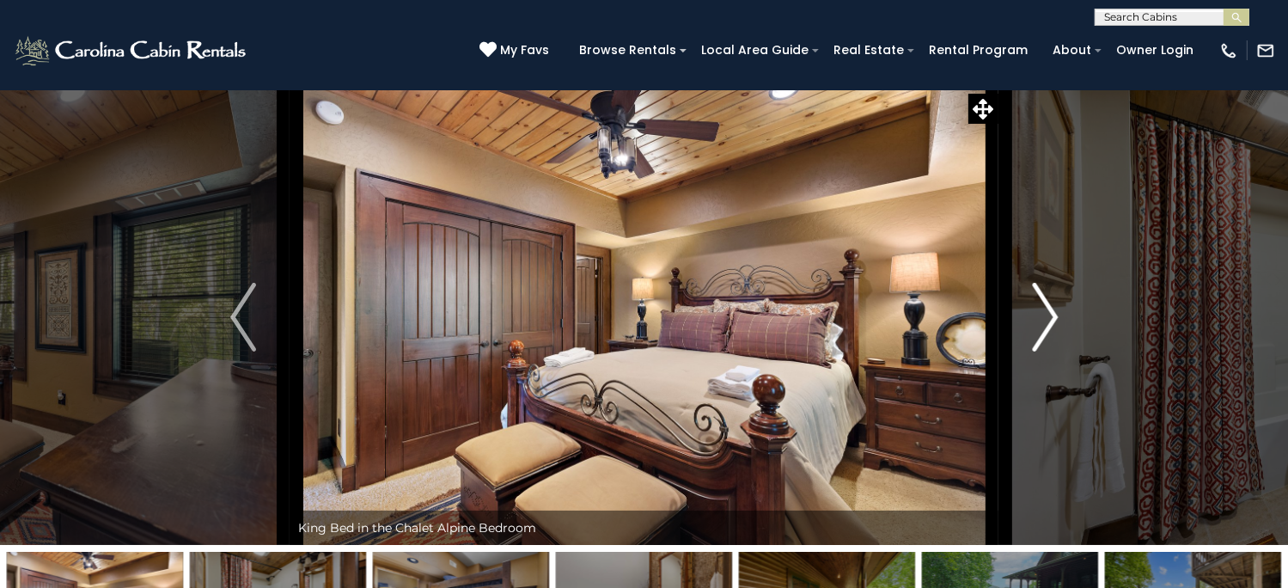
click at [1048, 351] on img "Next" at bounding box center [1045, 317] width 26 height 69
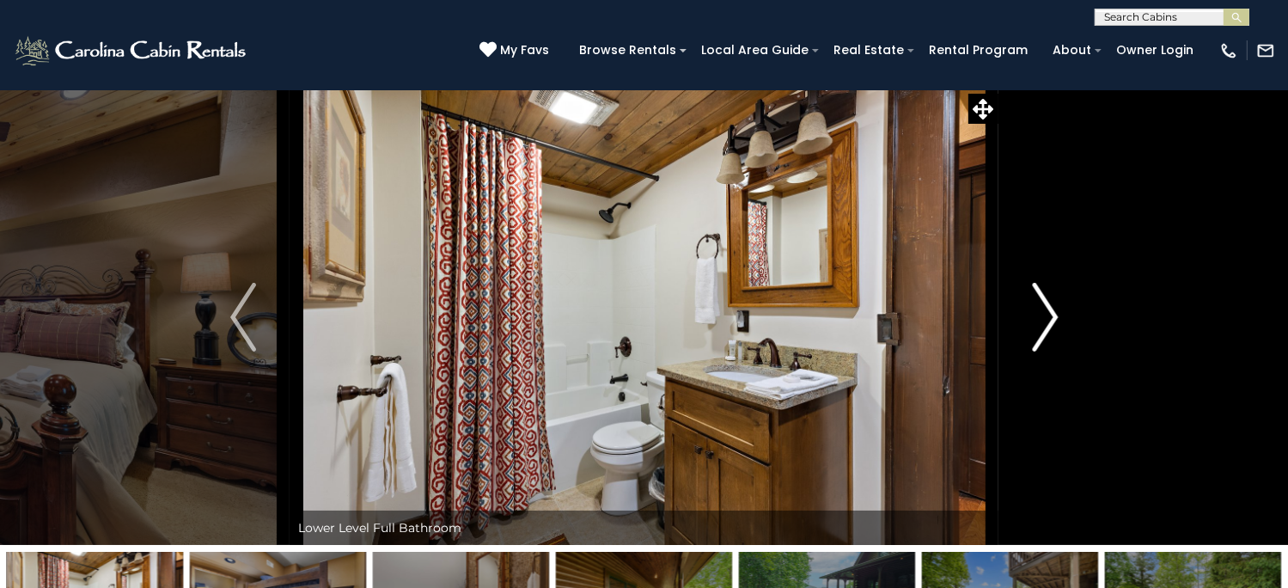
click at [1048, 351] on img "Next" at bounding box center [1045, 317] width 26 height 69
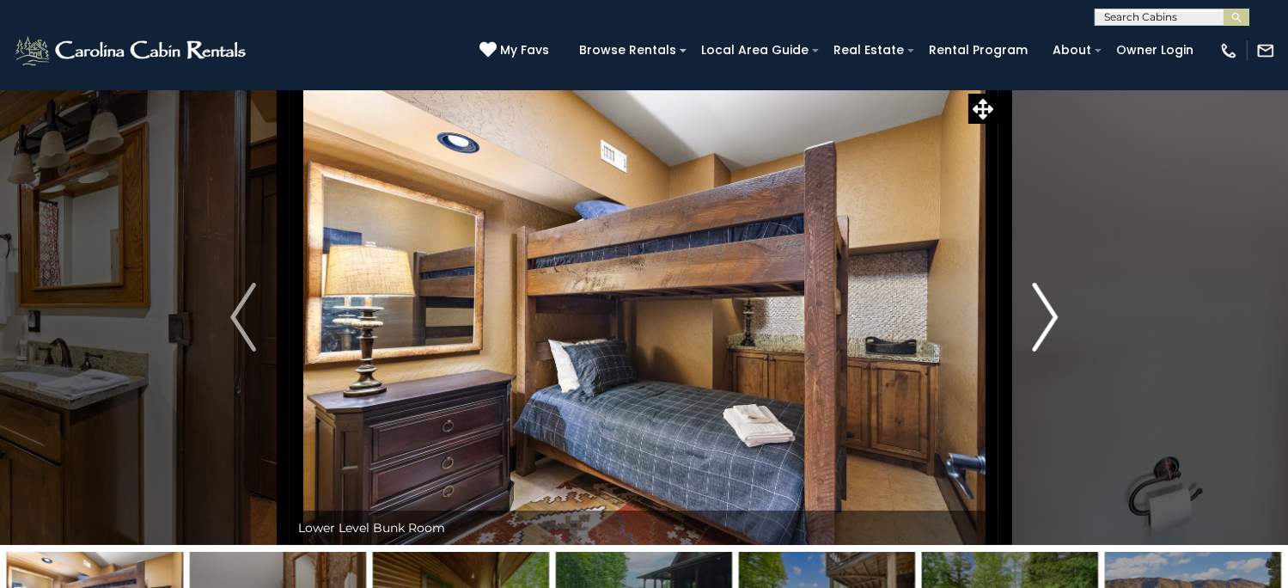
click at [1048, 351] on img "Next" at bounding box center [1045, 317] width 26 height 69
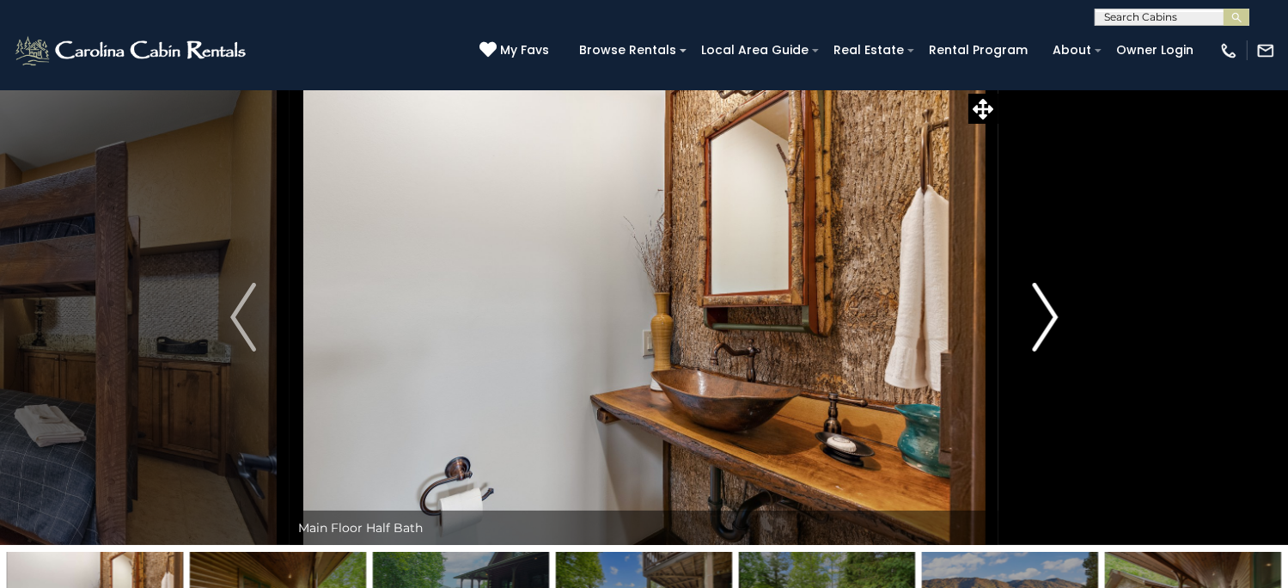
click at [1048, 351] on img "Next" at bounding box center [1045, 317] width 26 height 69
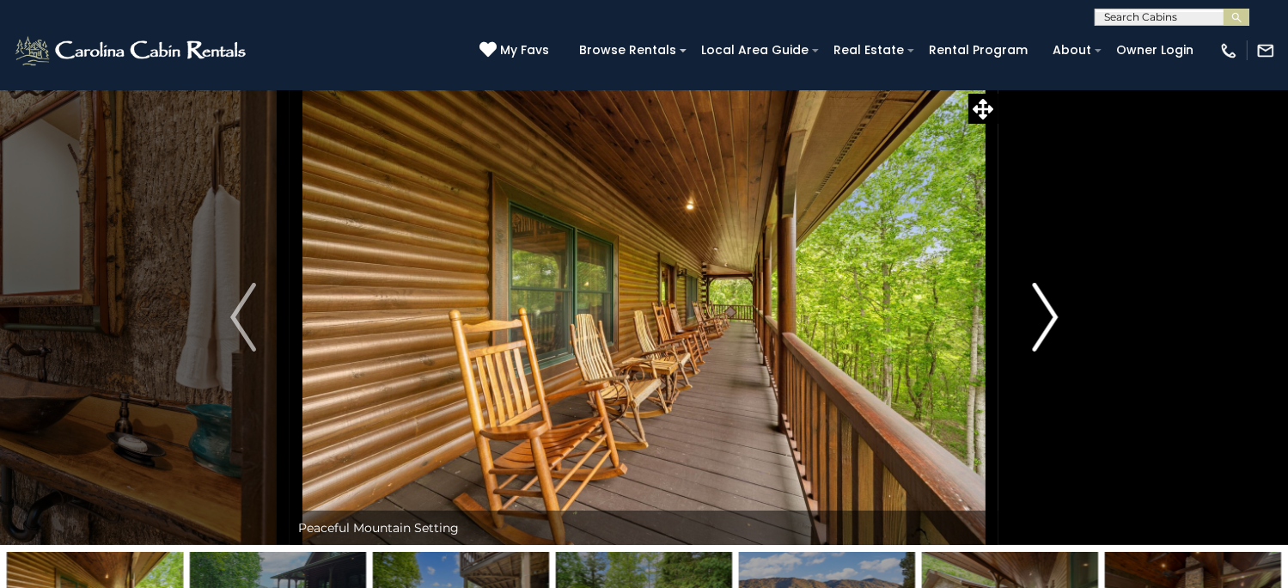
click at [1048, 351] on img "Next" at bounding box center [1045, 317] width 26 height 69
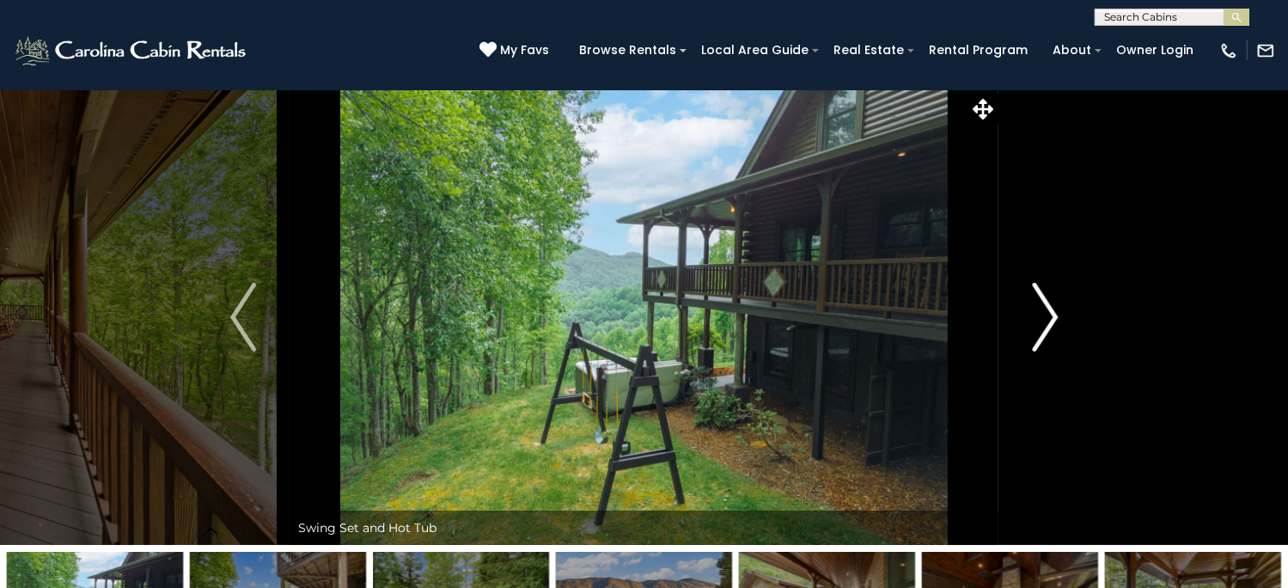
click at [1048, 351] on img "Next" at bounding box center [1045, 317] width 26 height 69
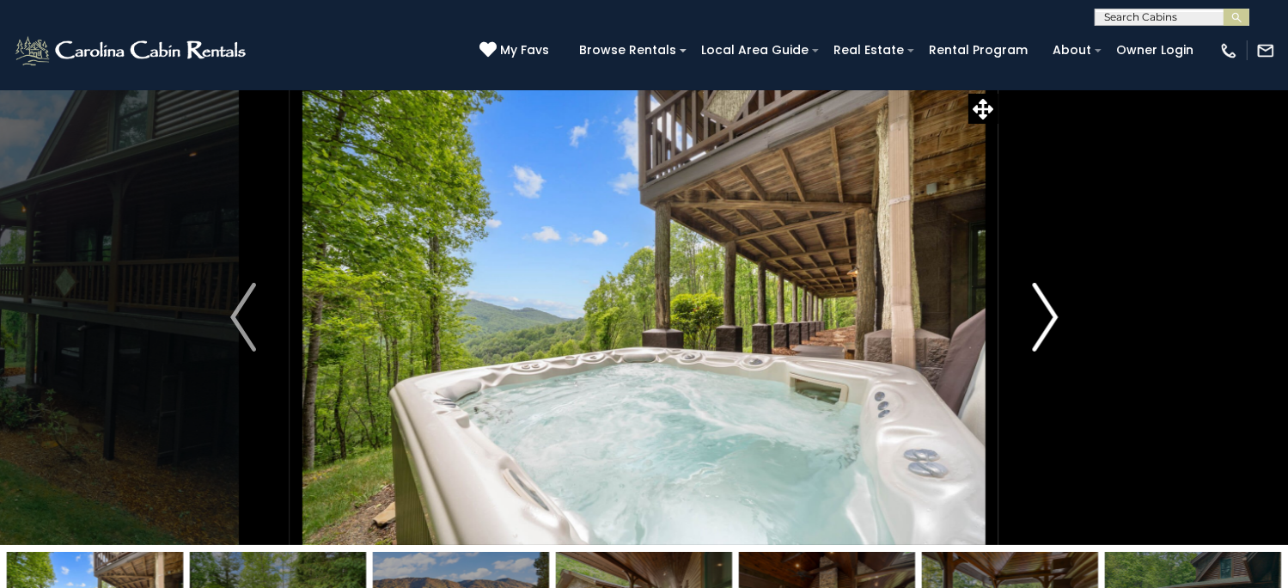
click at [1048, 351] on img "Next" at bounding box center [1045, 317] width 26 height 69
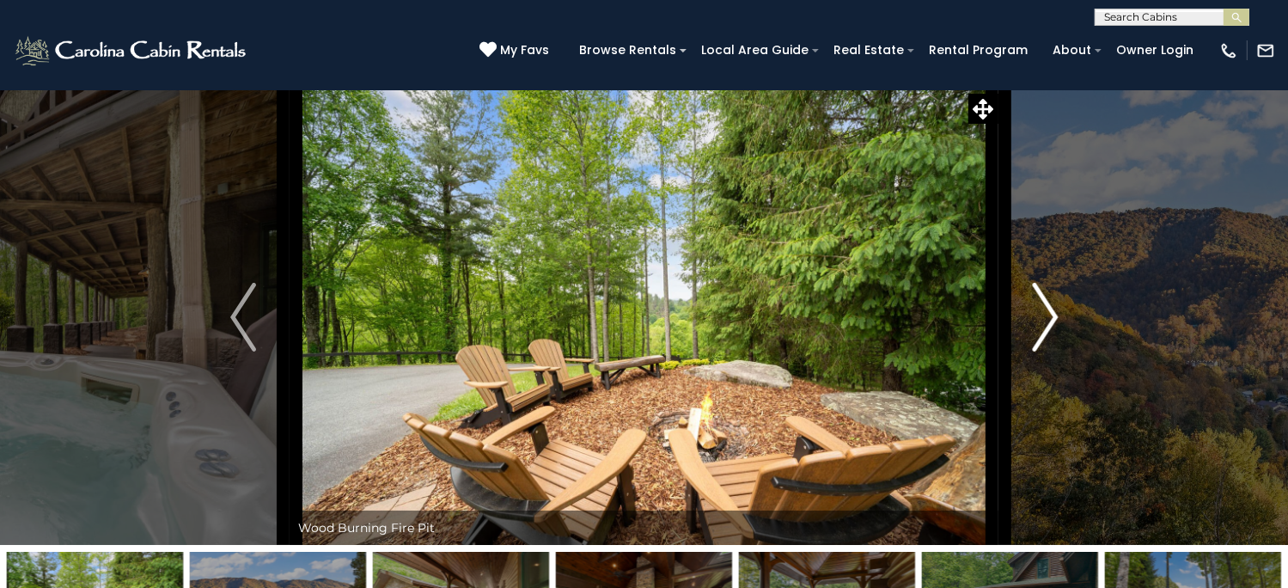
click at [1048, 351] on img "Next" at bounding box center [1045, 317] width 26 height 69
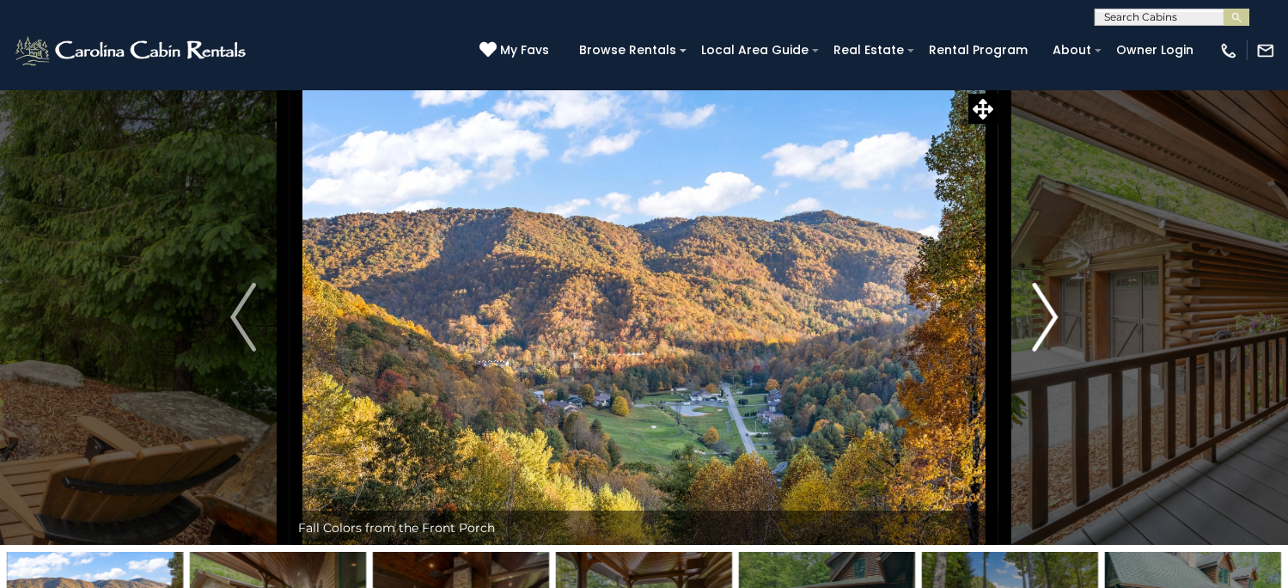
click at [1048, 351] on img "Next" at bounding box center [1045, 317] width 26 height 69
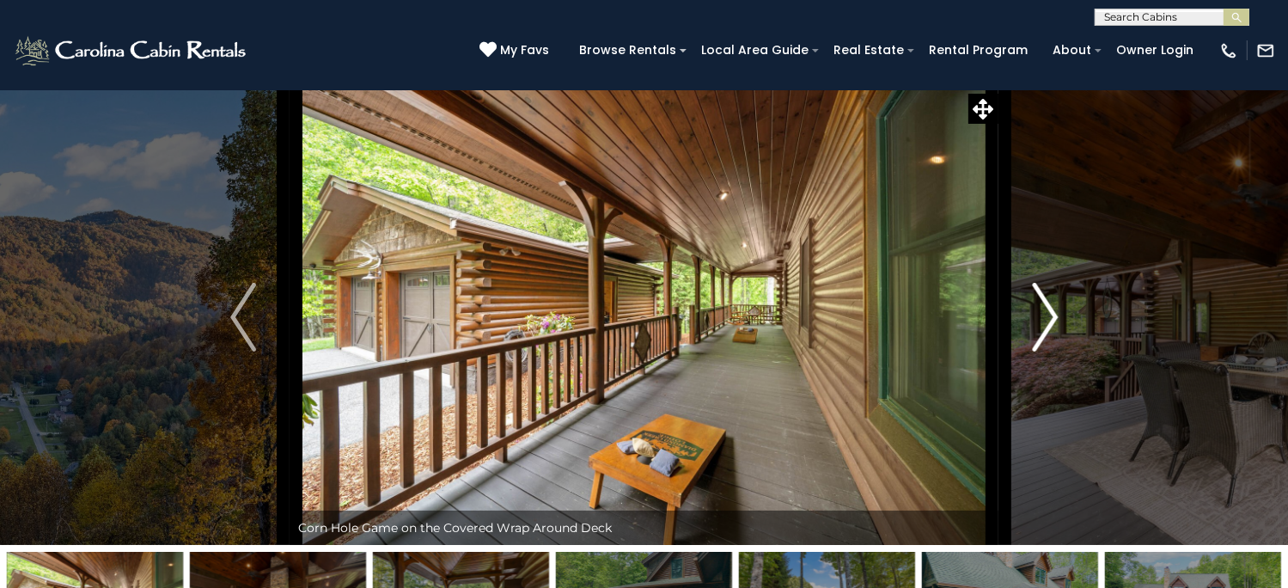
click at [1048, 351] on img "Next" at bounding box center [1045, 317] width 26 height 69
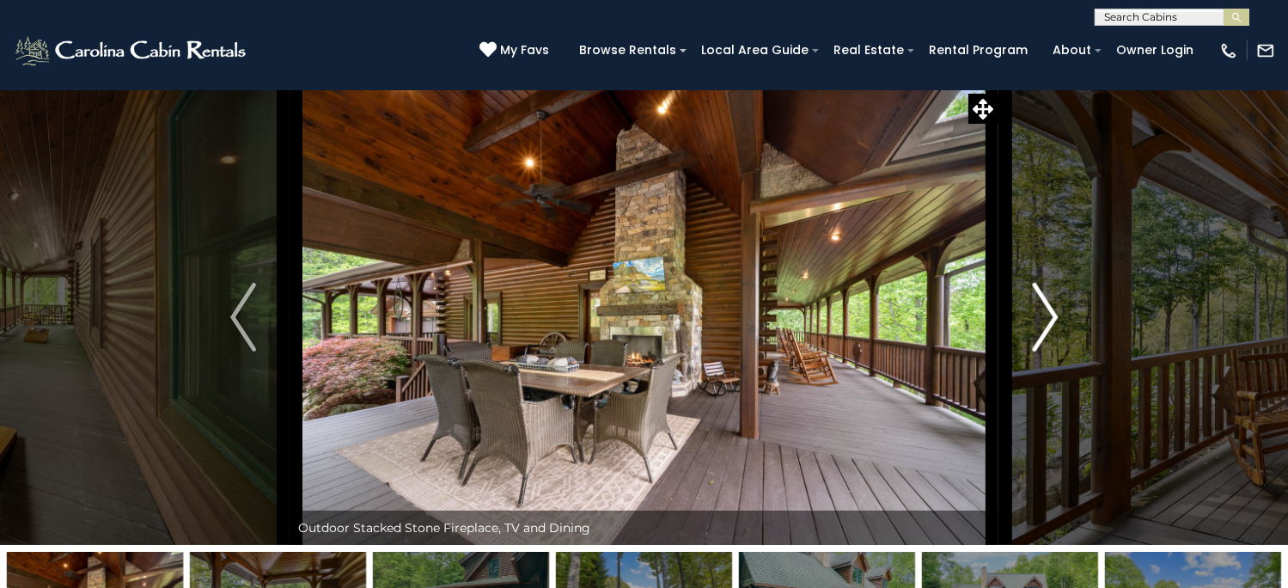
click at [1048, 351] on img "Next" at bounding box center [1045, 317] width 26 height 69
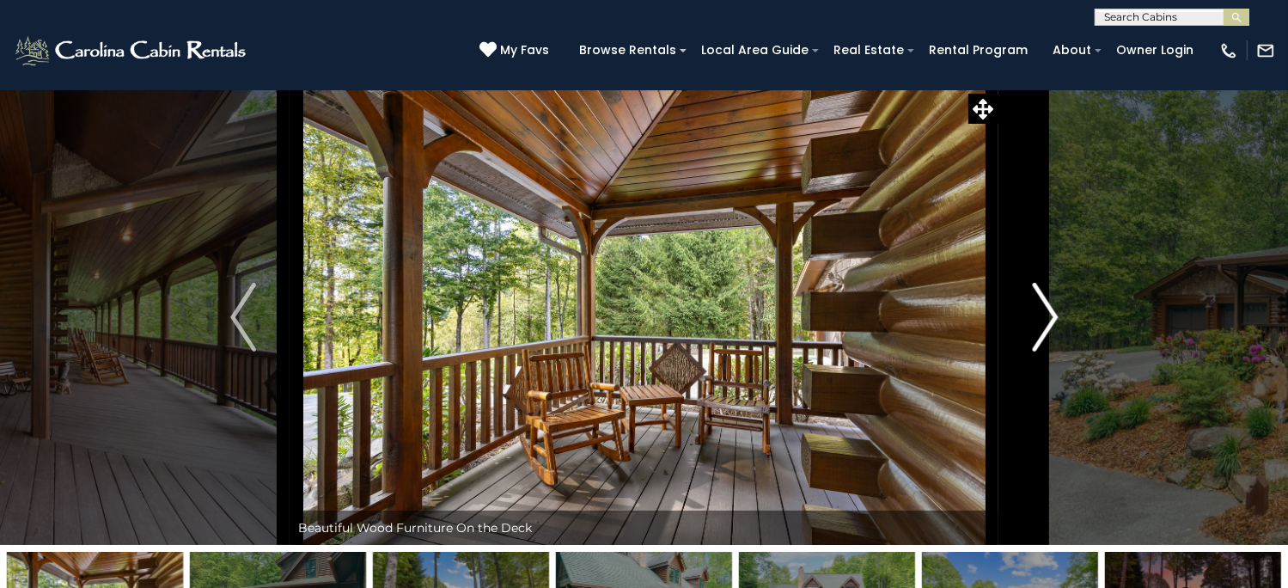
click at [1048, 351] on img "Next" at bounding box center [1045, 317] width 26 height 69
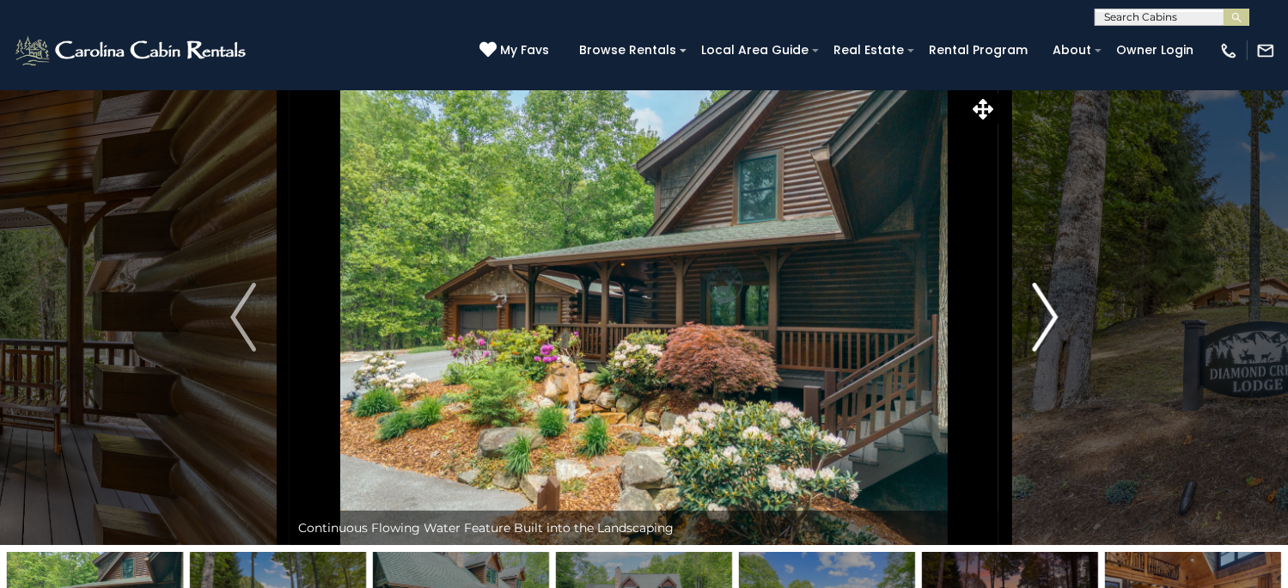
click at [1048, 351] on img "Next" at bounding box center [1045, 317] width 26 height 69
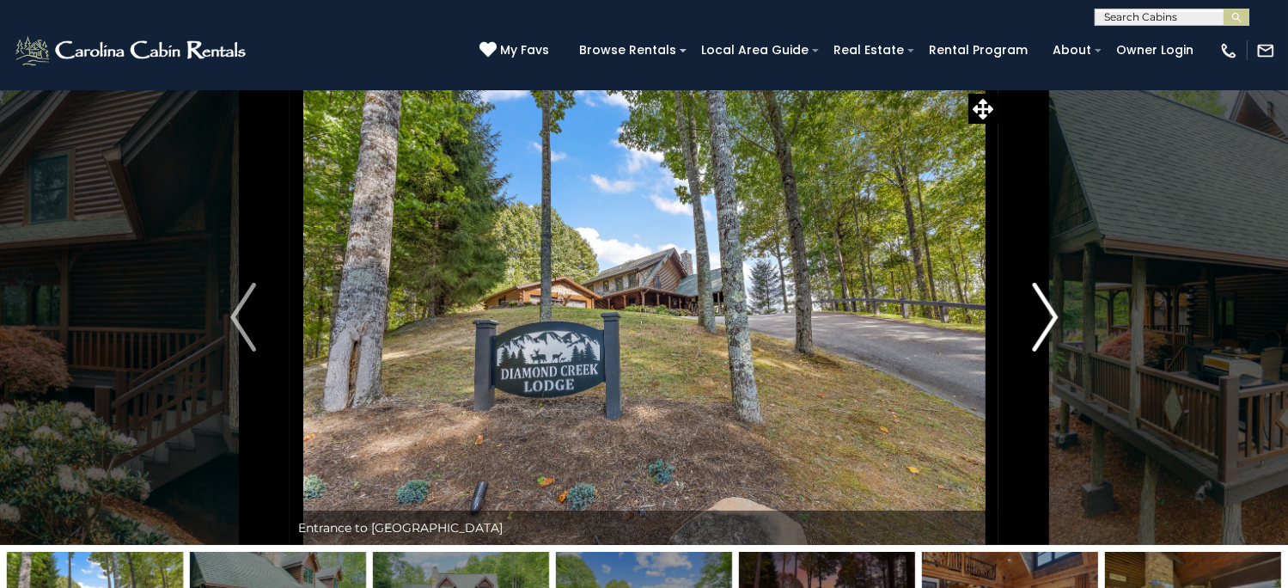
click at [1048, 351] on img "Next" at bounding box center [1045, 317] width 26 height 69
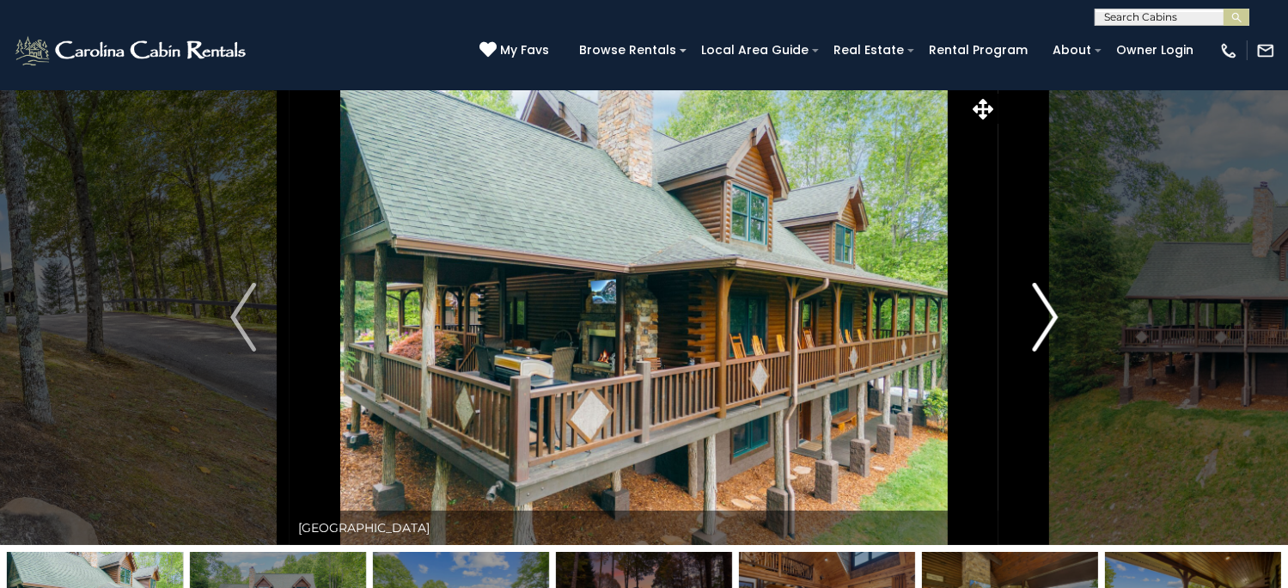
click at [1048, 351] on img "Next" at bounding box center [1045, 317] width 26 height 69
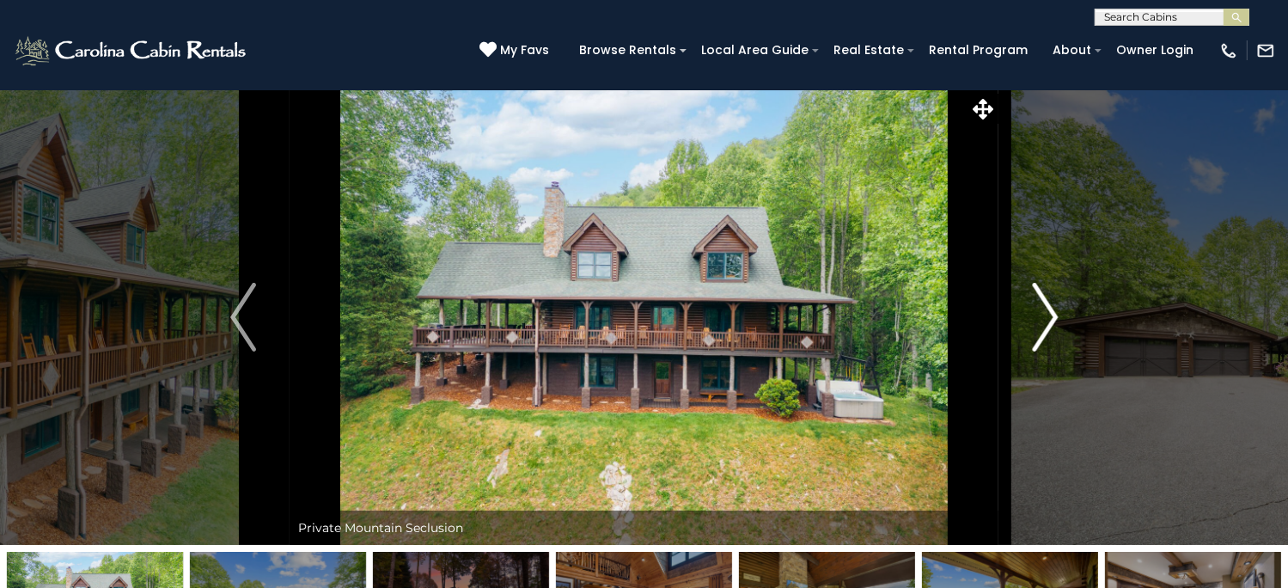
click at [1048, 351] on img "Next" at bounding box center [1045, 317] width 26 height 69
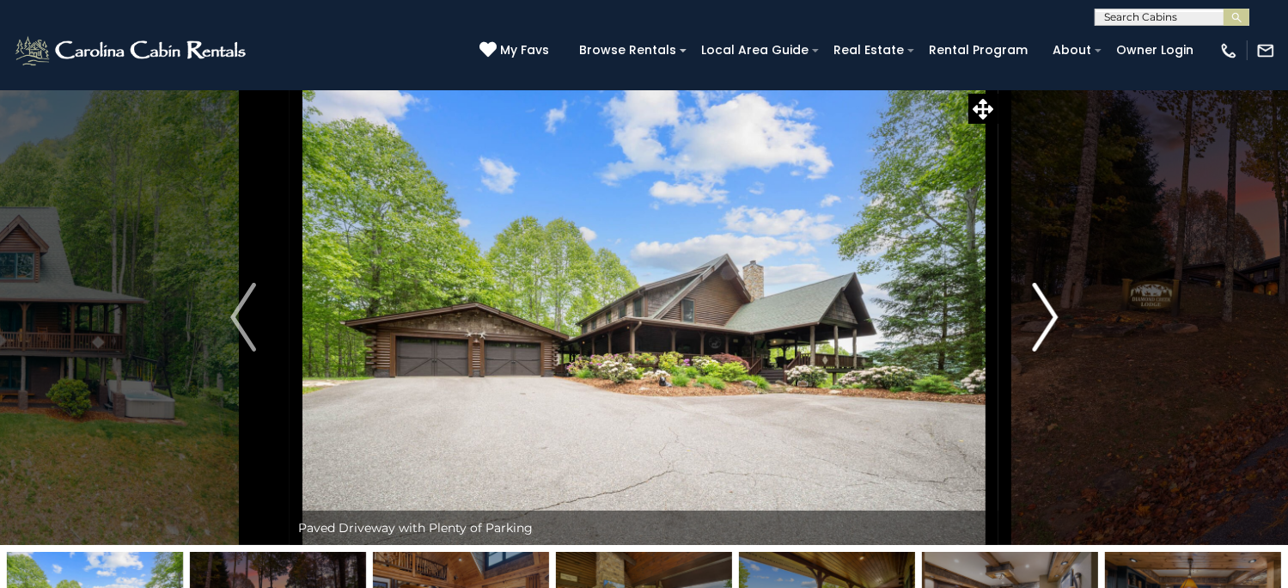
click at [1048, 351] on img "Next" at bounding box center [1045, 317] width 26 height 69
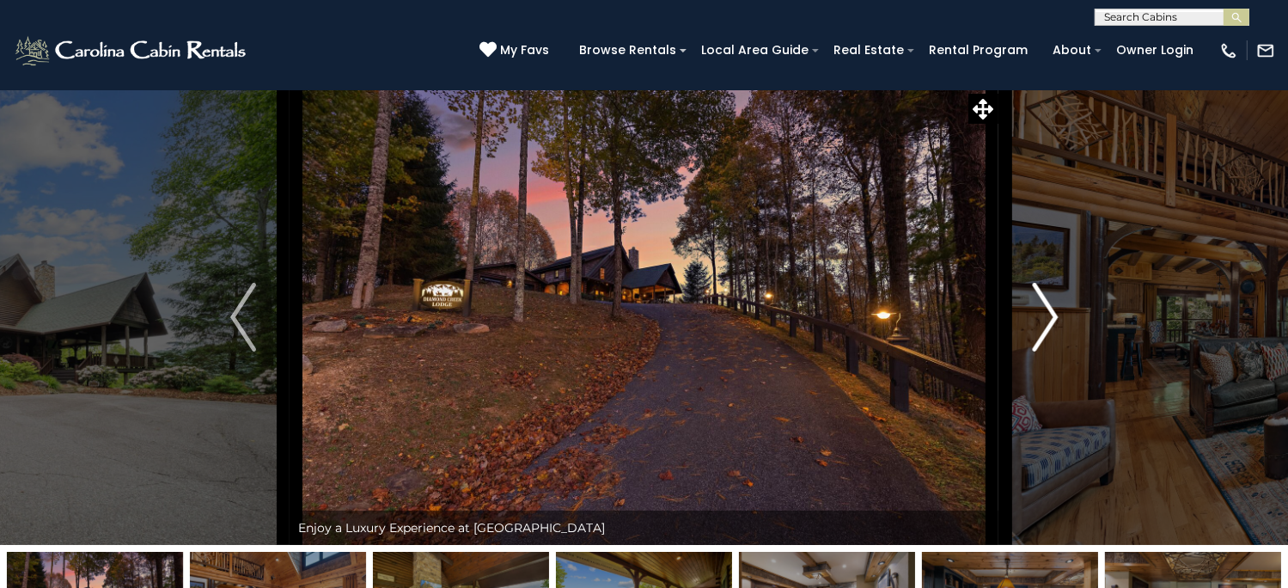
click at [1048, 351] on img "Next" at bounding box center [1045, 317] width 26 height 69
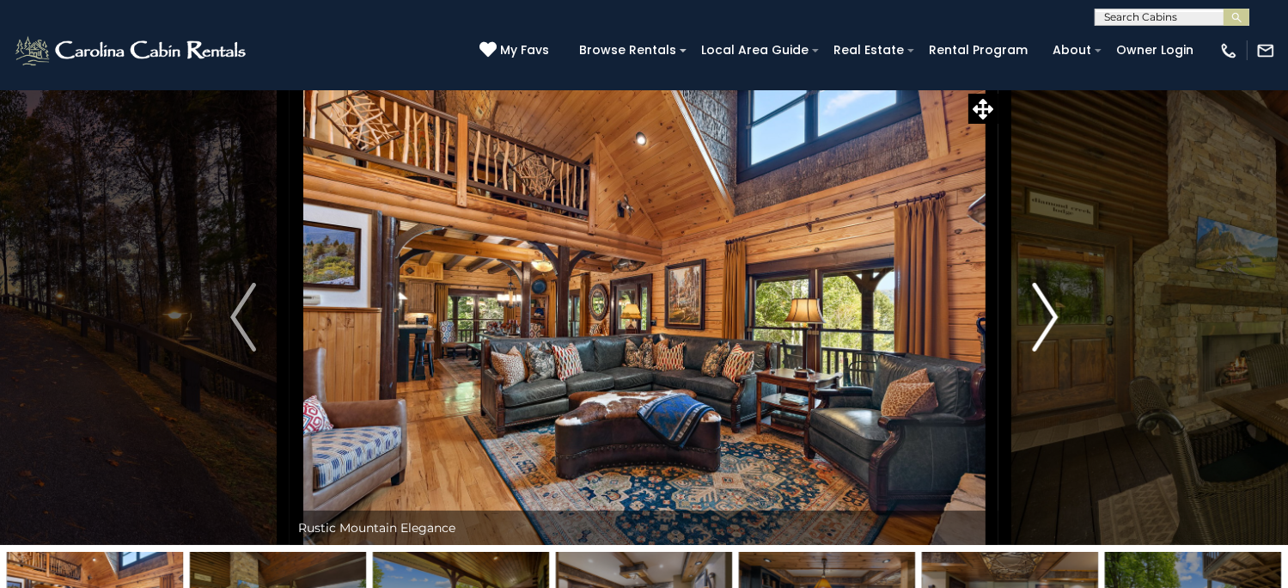
click at [1048, 351] on img "Next" at bounding box center [1045, 317] width 26 height 69
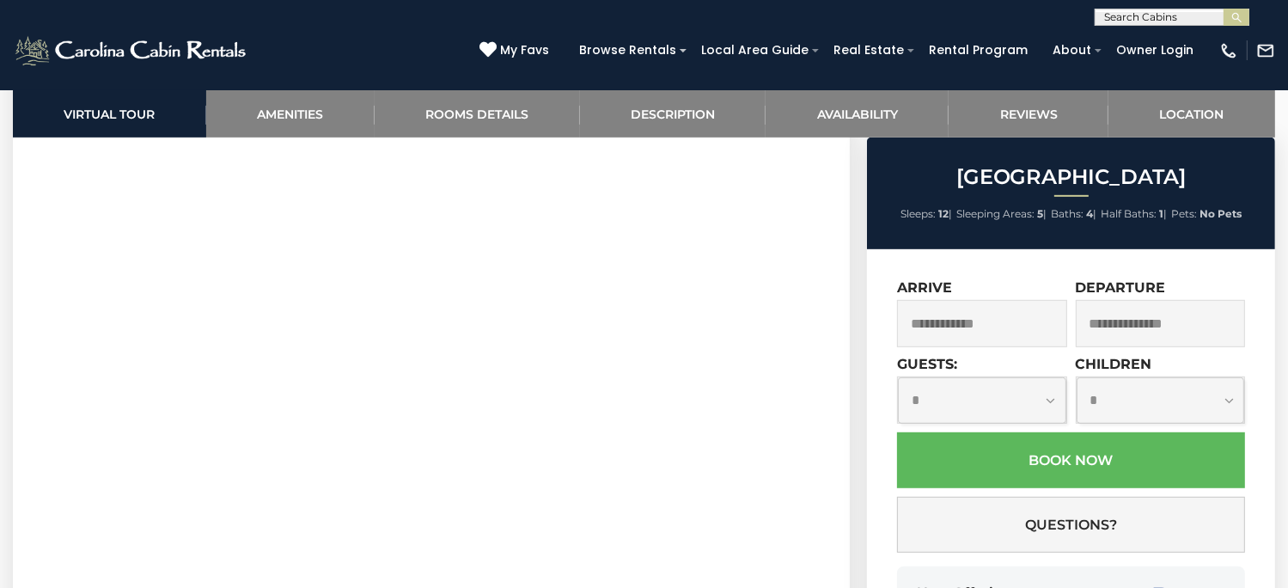
scroll to position [888, 0]
click at [938, 286] on label "Arrive" at bounding box center [924, 287] width 55 height 16
click at [933, 326] on input "text" at bounding box center [981, 323] width 169 height 47
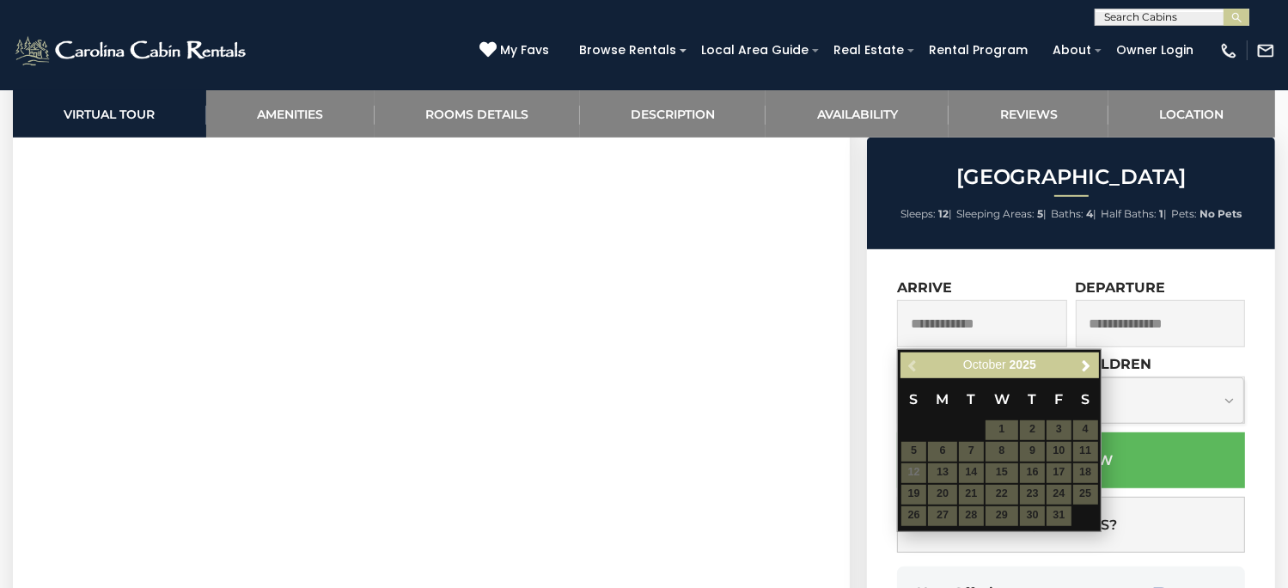
click at [915, 470] on table "S M T W T F S 1 2 3 4 5 6 7 8 9 10 11 12 13 14 15 16 17 18 19 20 21 22 23 24 25…" at bounding box center [1000, 452] width 198 height 148
click at [914, 474] on table "S M T W T F S 1 2 3 4 5 6 7 8 9 10 11 12 13 14 15 16 17 18 19 20 21 22 23 24 25…" at bounding box center [1000, 452] width 198 height 148
click at [1088, 364] on span "Next" at bounding box center [1086, 365] width 14 height 14
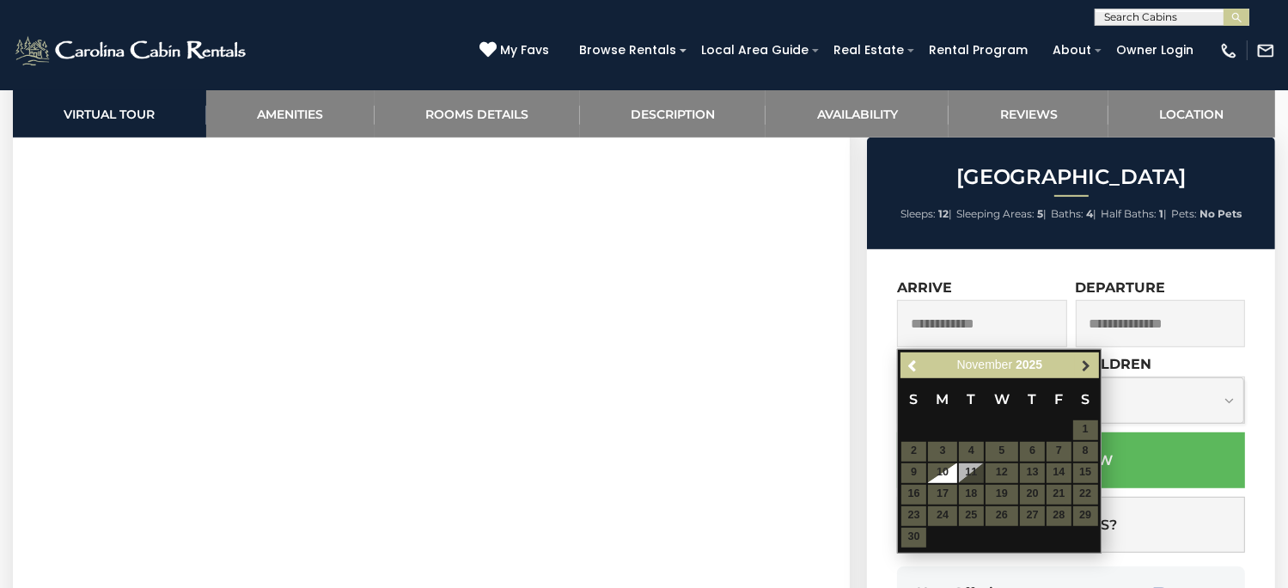
click at [1084, 360] on span "Next" at bounding box center [1086, 365] width 14 height 14
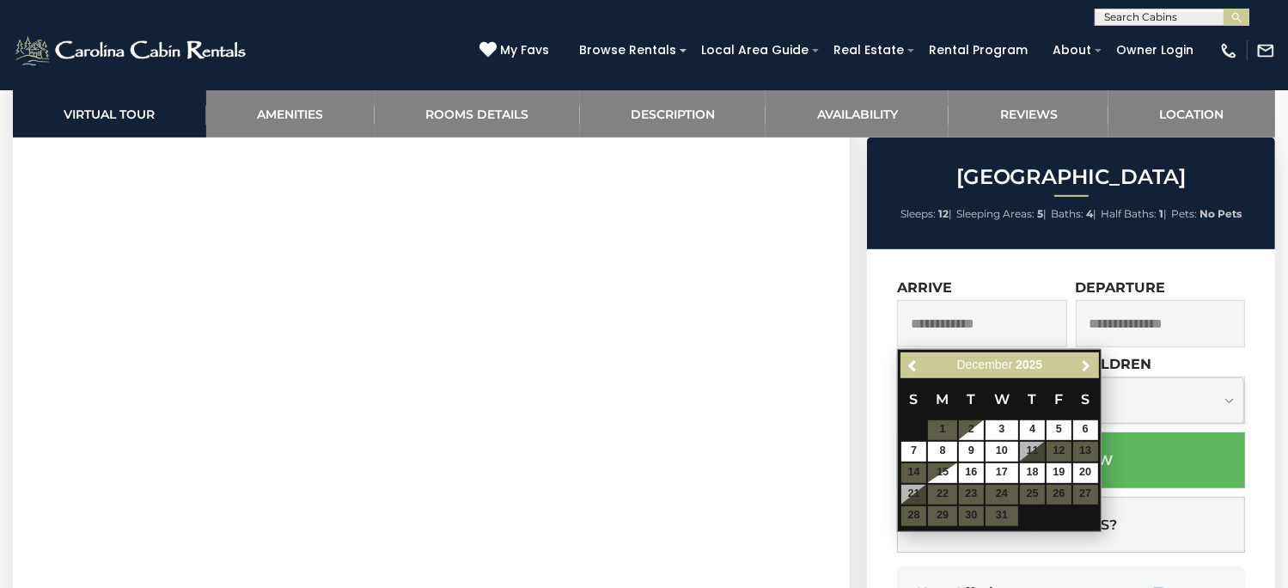
click at [1084, 360] on span "Next" at bounding box center [1086, 365] width 14 height 14
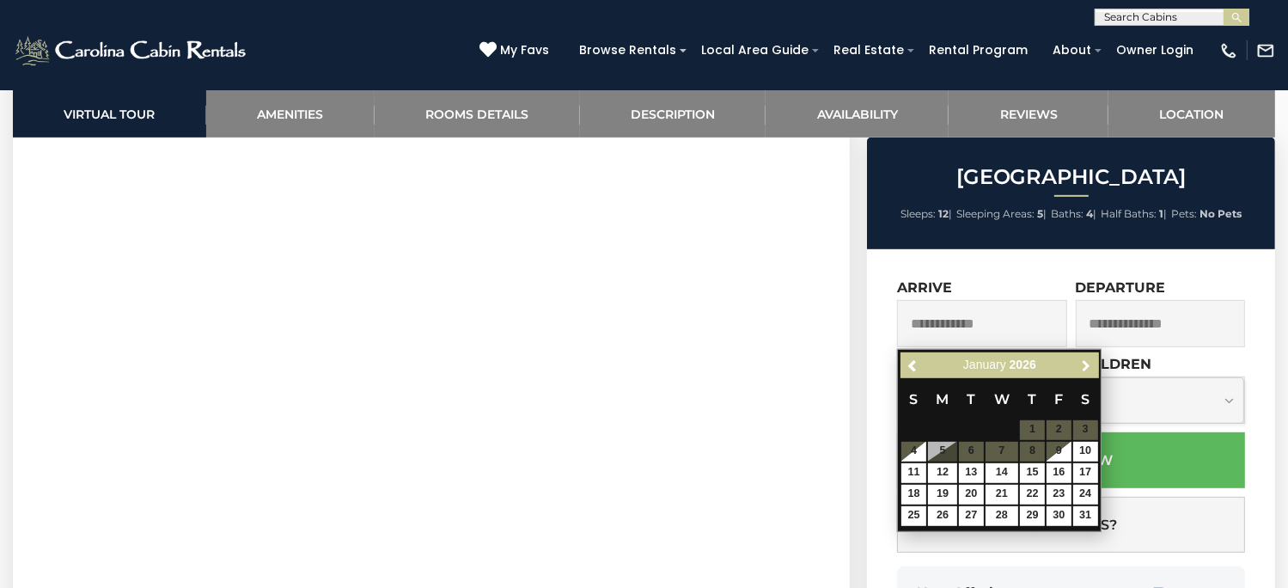
click at [1084, 360] on span "Next" at bounding box center [1086, 365] width 14 height 14
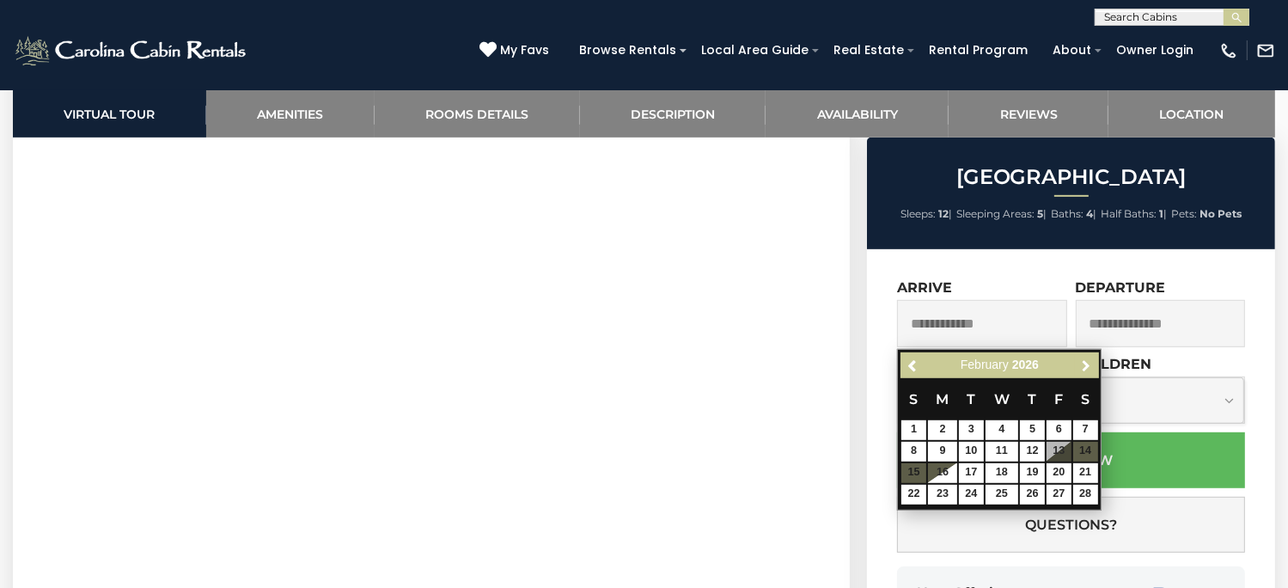
click at [1084, 360] on span "Next" at bounding box center [1086, 365] width 14 height 14
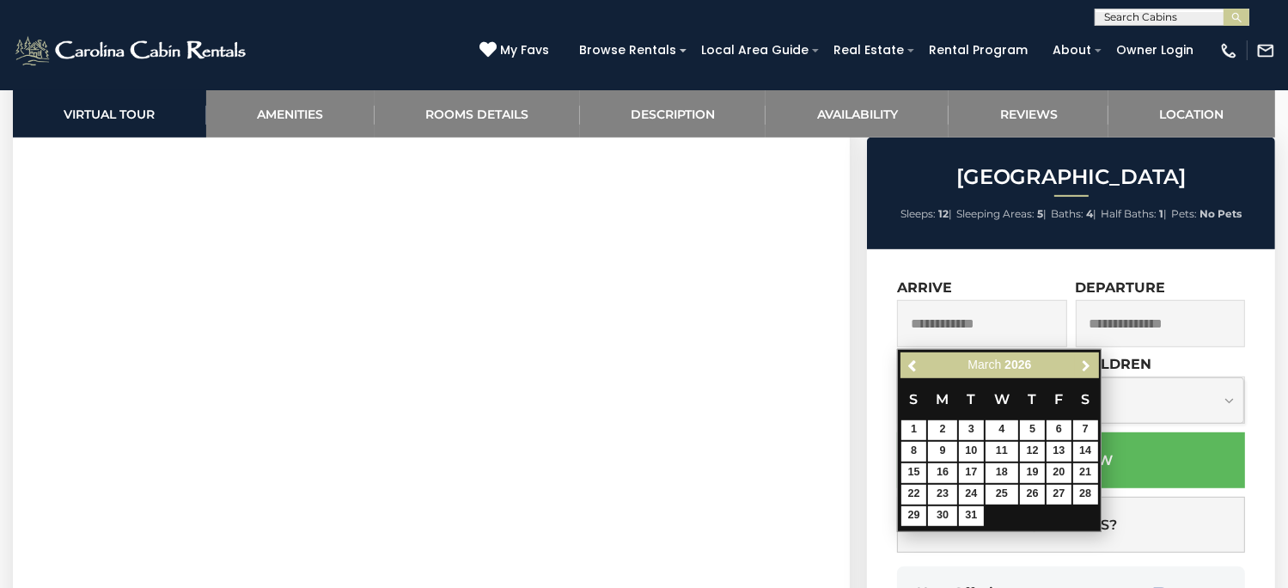
click at [1084, 360] on span "Next" at bounding box center [1086, 365] width 14 height 14
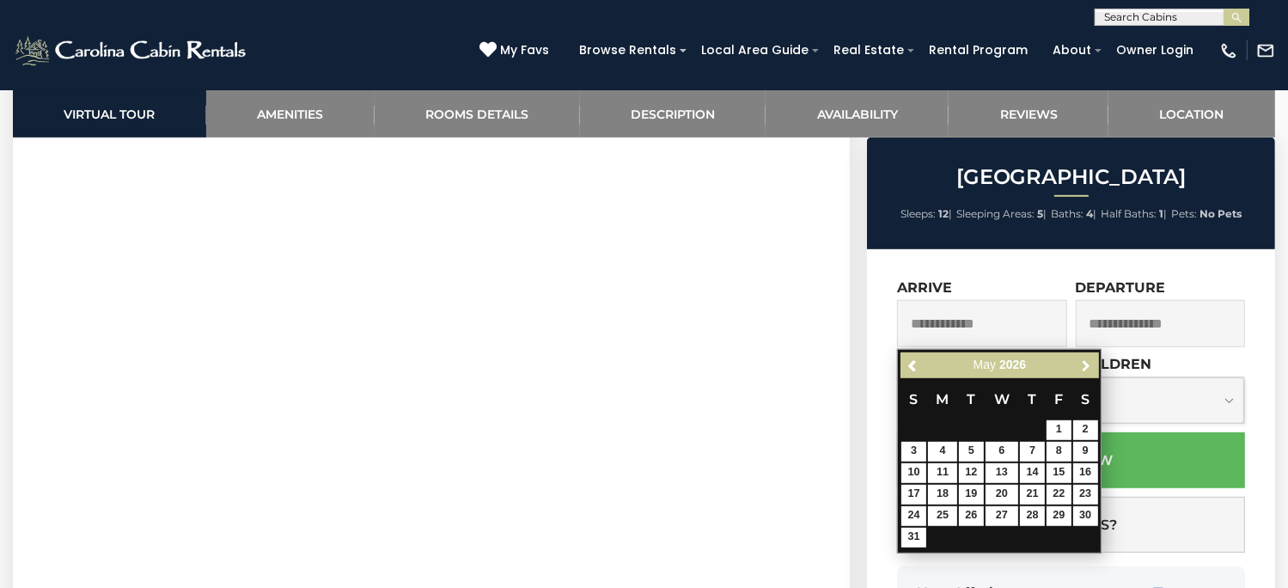
click at [1084, 360] on span "Next" at bounding box center [1086, 365] width 14 height 14
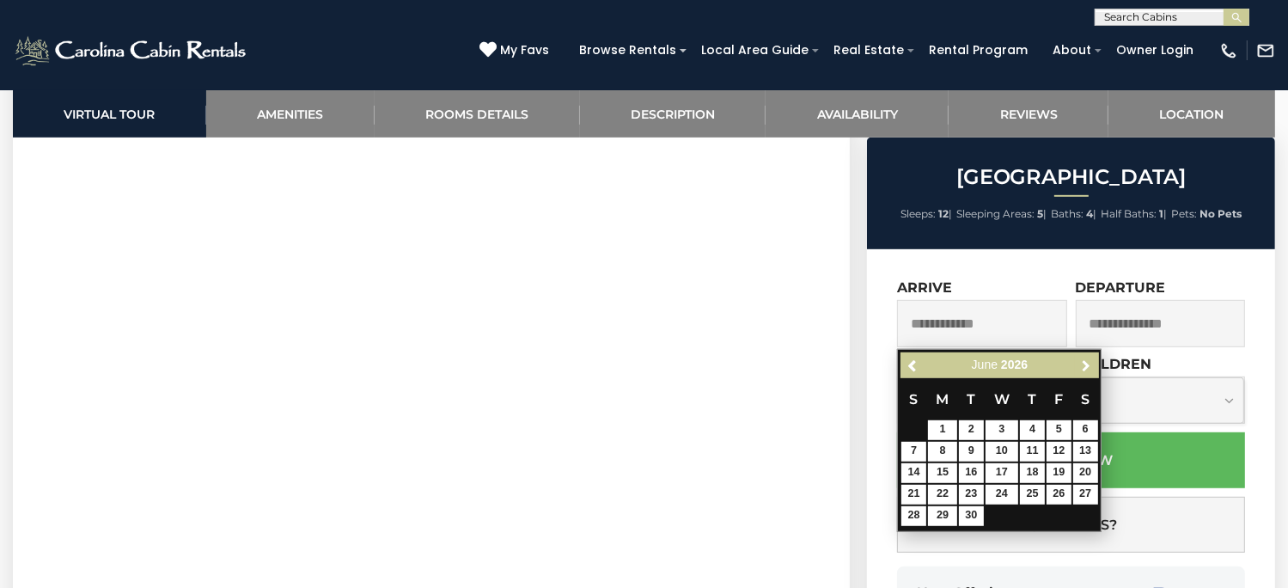
click at [1084, 360] on span "Next" at bounding box center [1086, 365] width 14 height 14
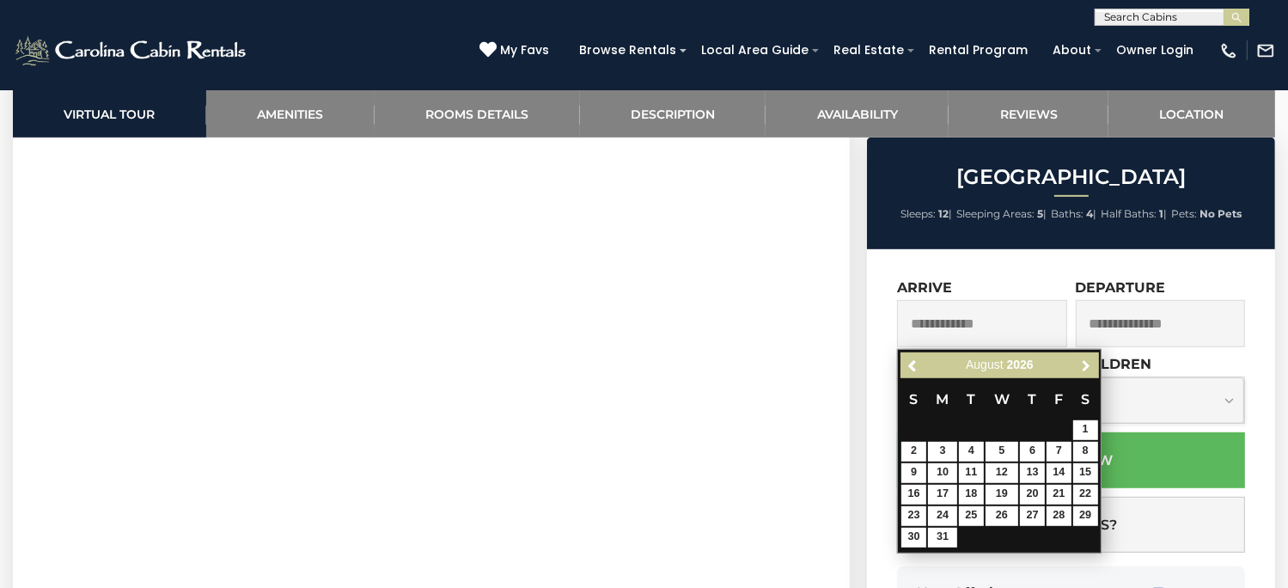
click at [1084, 360] on span "Next" at bounding box center [1086, 365] width 14 height 14
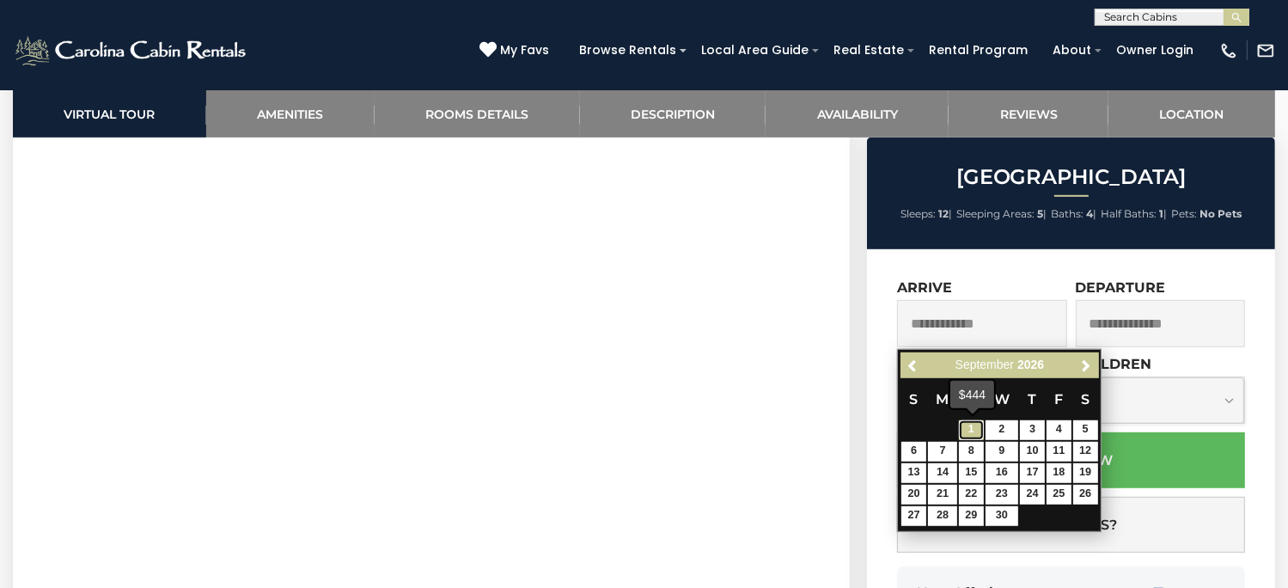
click at [969, 432] on link "1" at bounding box center [971, 430] width 25 height 20
type input "**********"
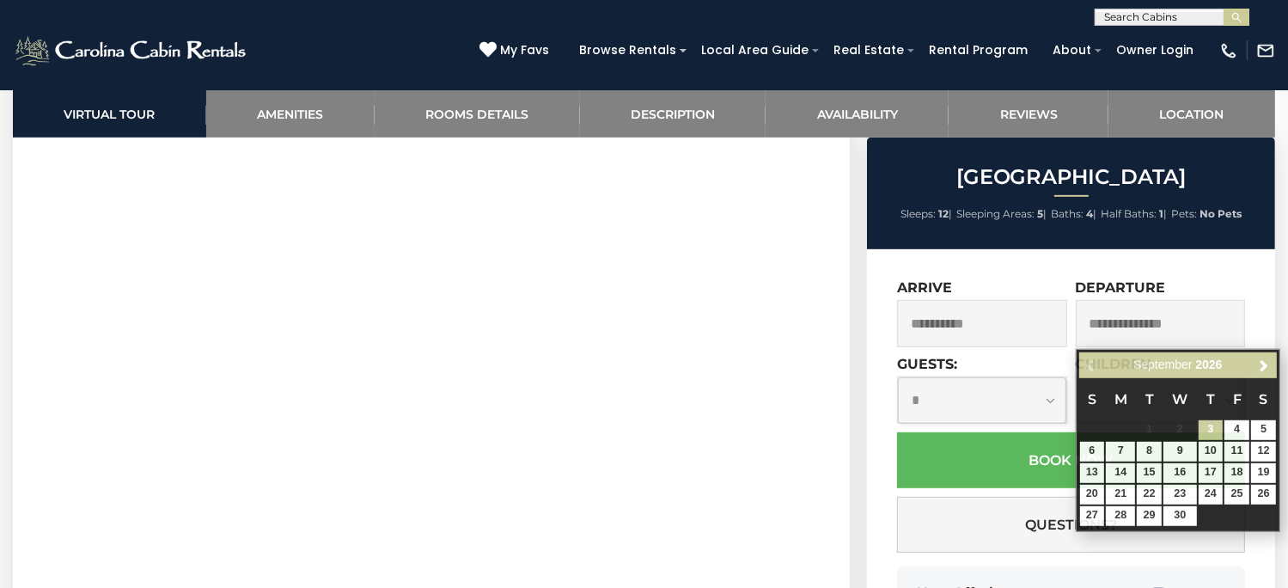
click at [1141, 280] on label "Departure" at bounding box center [1121, 287] width 90 height 16
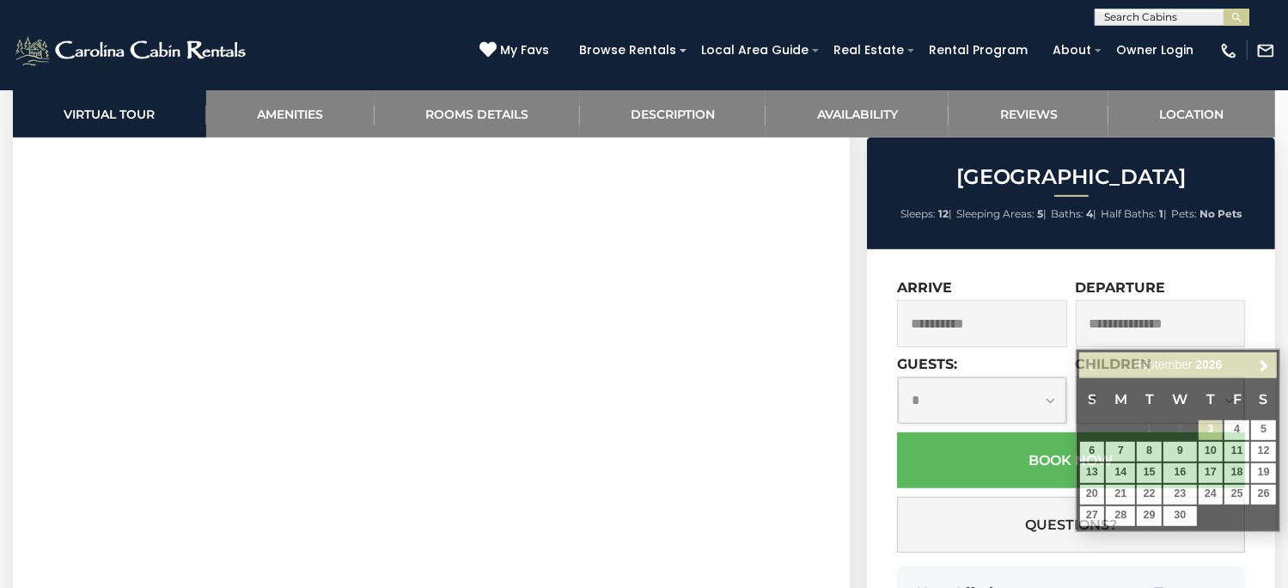
click at [1176, 328] on input "text" at bounding box center [1160, 323] width 169 height 47
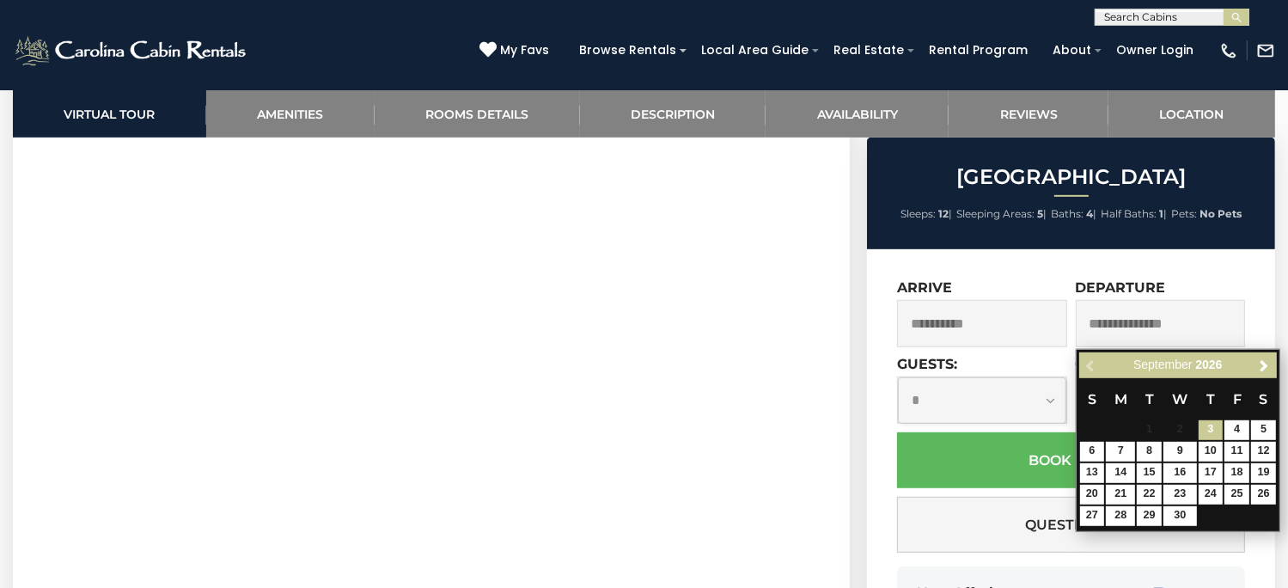
click at [1176, 328] on input "text" at bounding box center [1160, 323] width 169 height 47
click at [1244, 422] on link "4" at bounding box center [1237, 430] width 25 height 20
type input "**********"
